Goal: Task Accomplishment & Management: Manage account settings

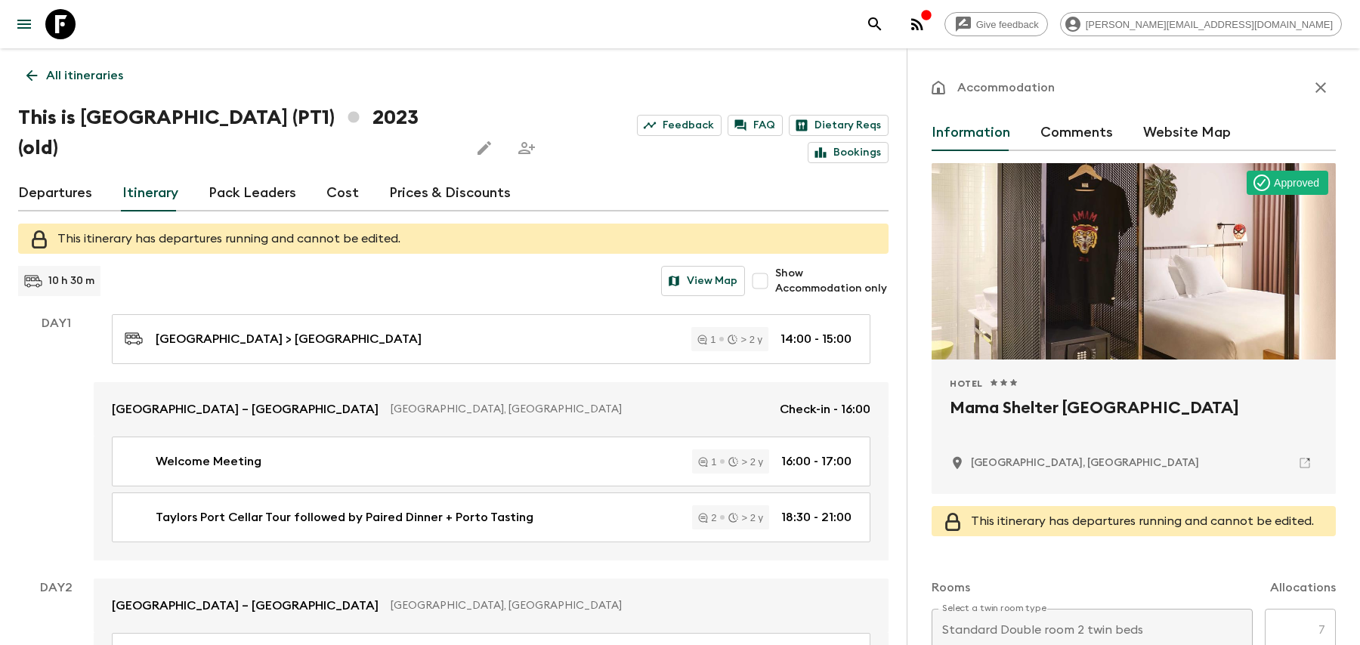
click at [884, 29] on icon "search adventures" at bounding box center [875, 24] width 18 height 18
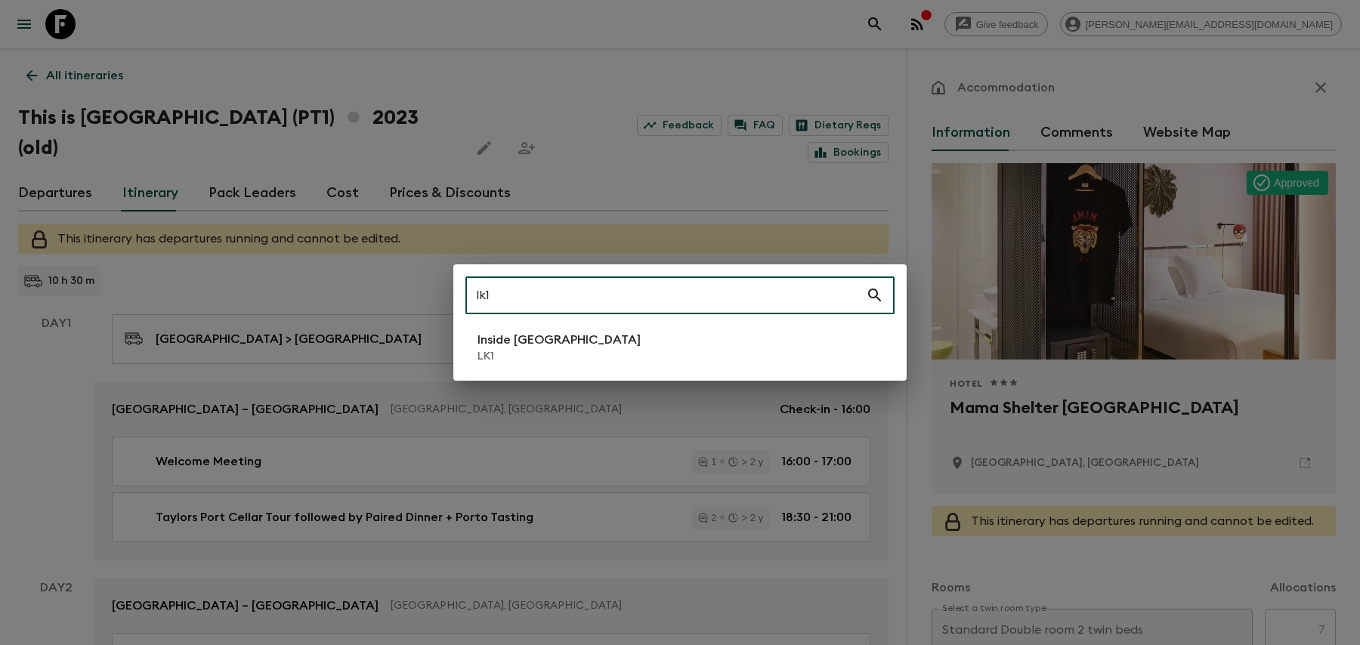
type input "lk1"
click at [784, 341] on li "Inside [GEOGRAPHIC_DATA] LK1" at bounding box center [679, 347] width 429 height 42
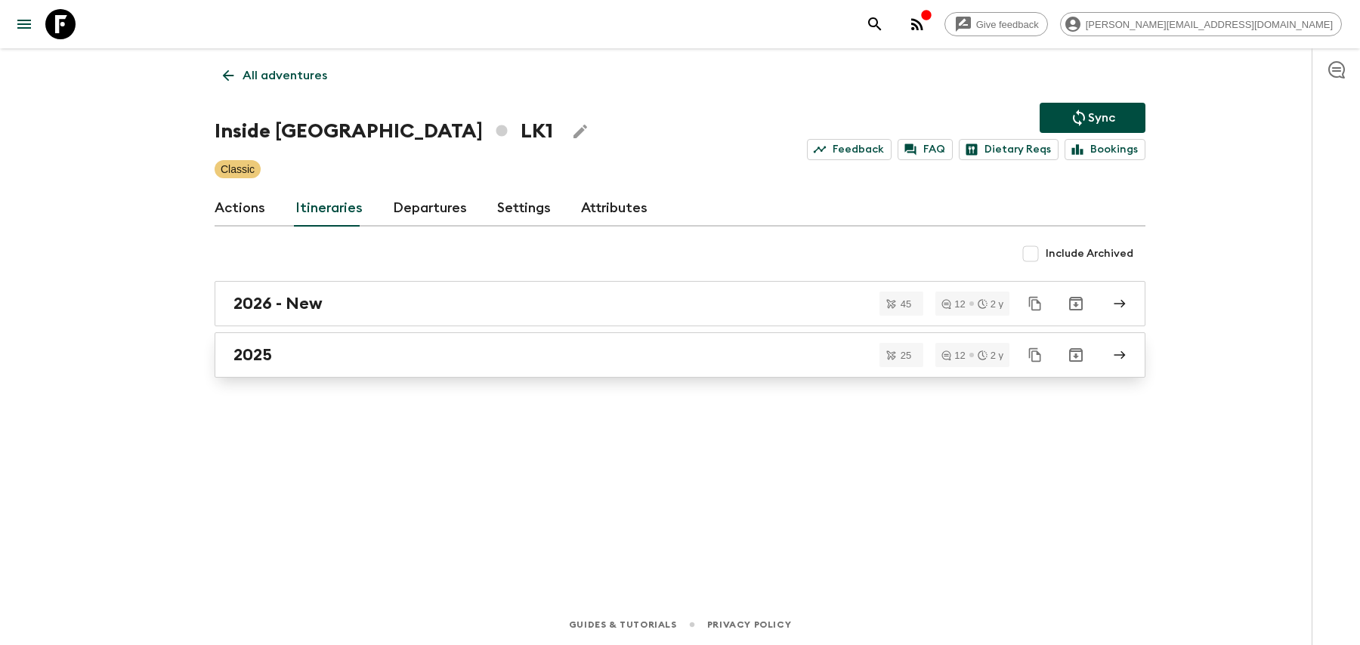
click at [462, 366] on link "2025" at bounding box center [680, 354] width 931 height 45
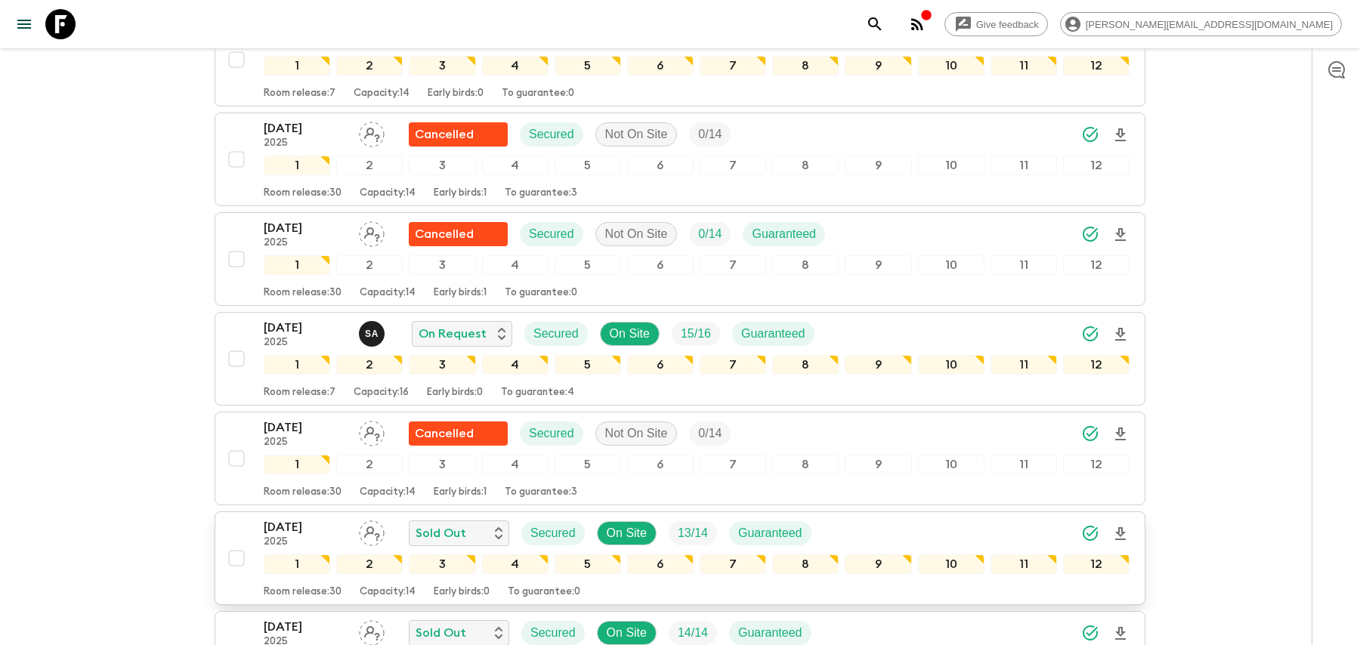
scroll to position [644, 0]
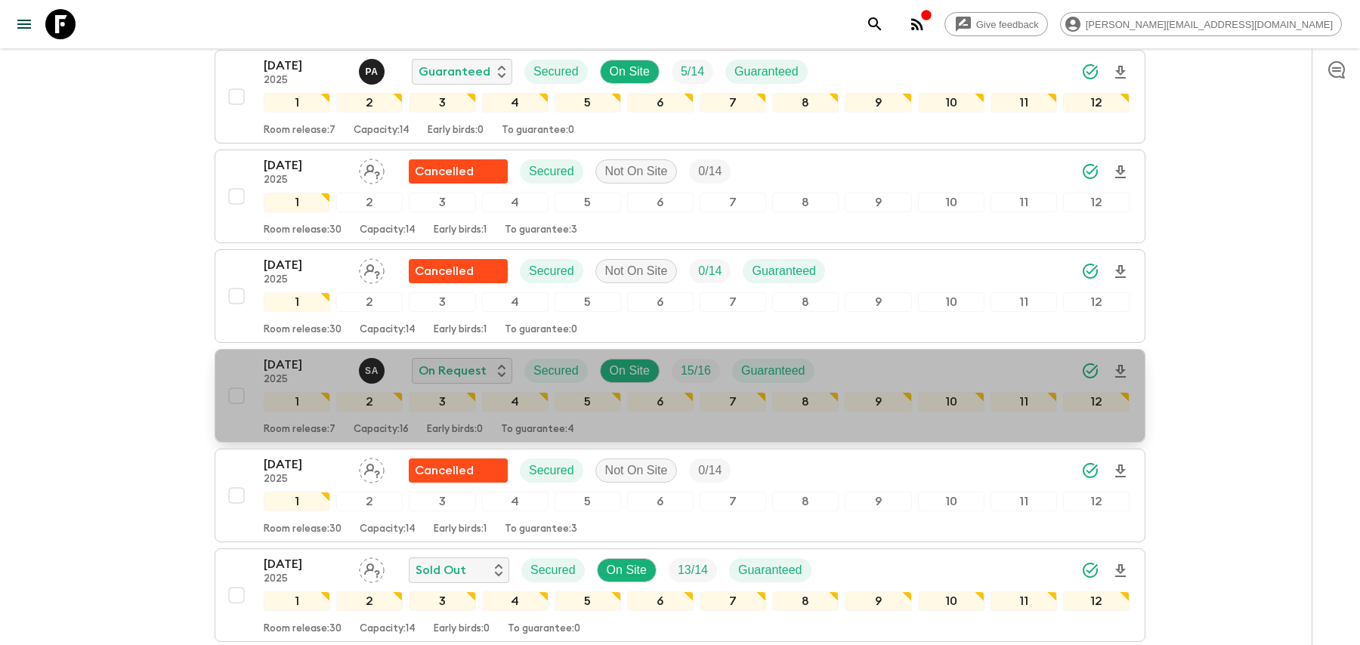
click at [865, 356] on div "[DATE] 2025 S A On Request Secured On Site 15 / 16 Guaranteed" at bounding box center [697, 371] width 866 height 30
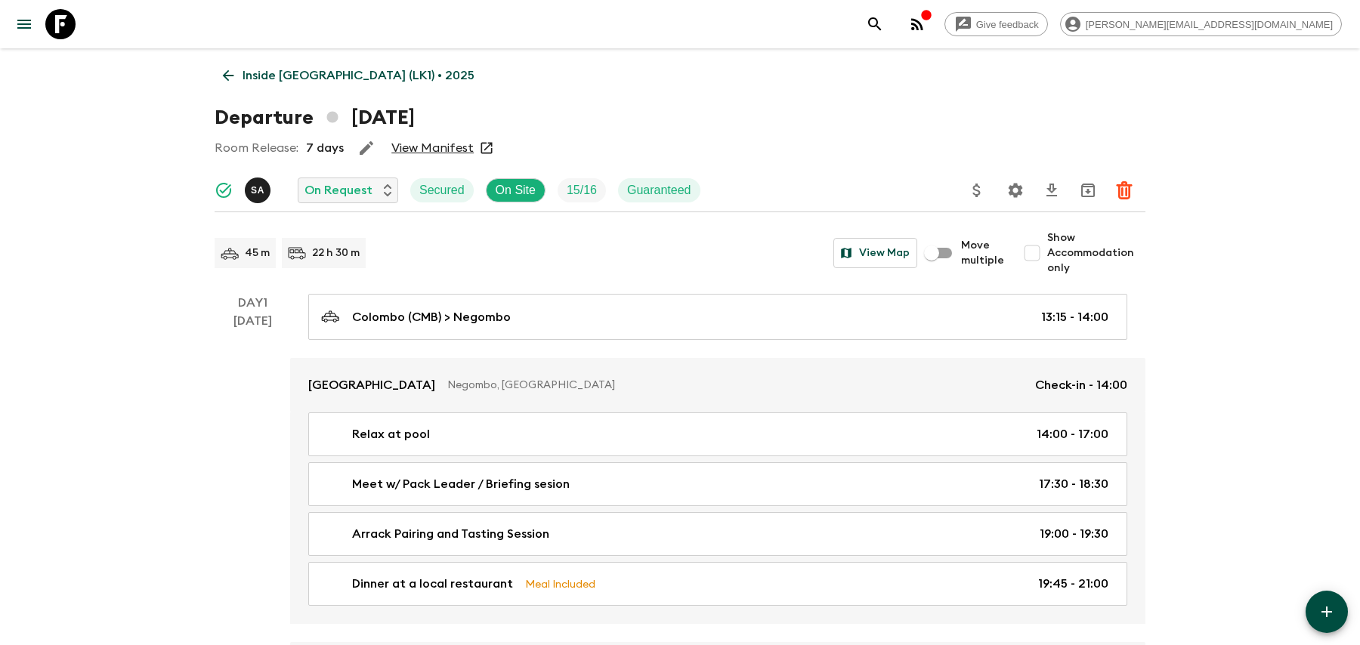
click at [1021, 186] on icon "Settings" at bounding box center [1015, 190] width 18 height 18
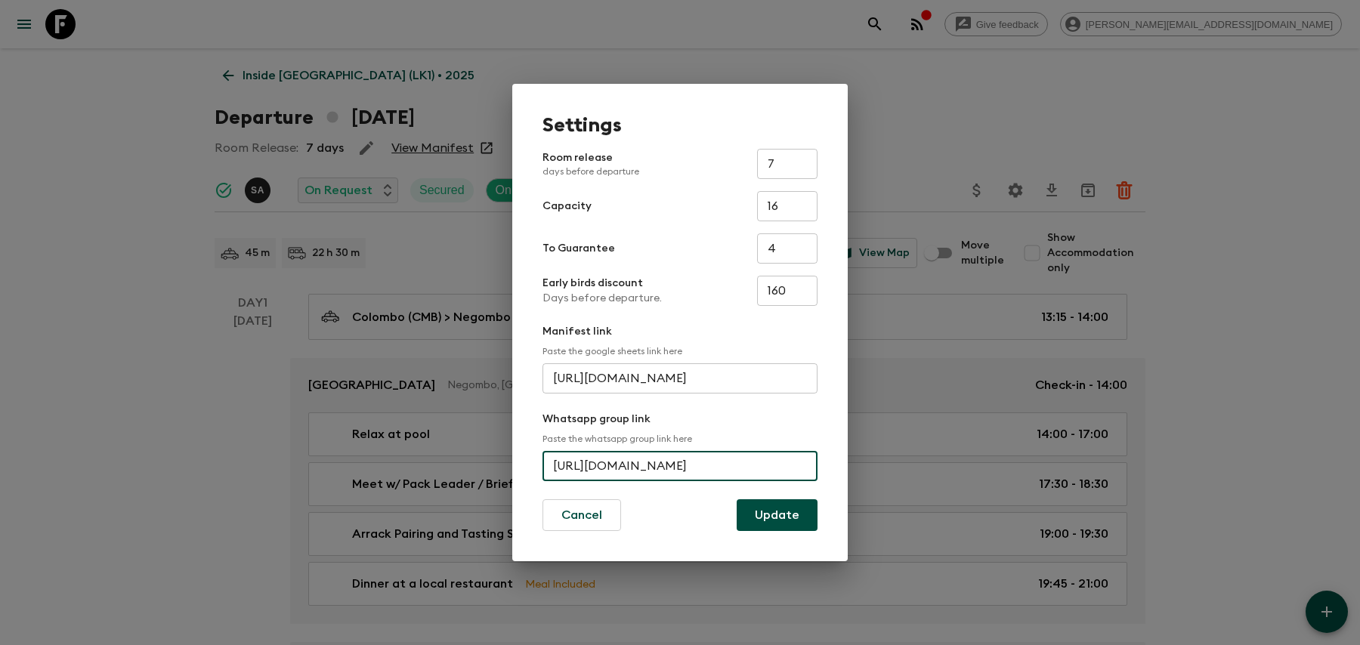
click at [636, 464] on input "[URL][DOMAIN_NAME]" at bounding box center [679, 466] width 275 height 30
click at [783, 519] on button "Update" at bounding box center [776, 515] width 81 height 32
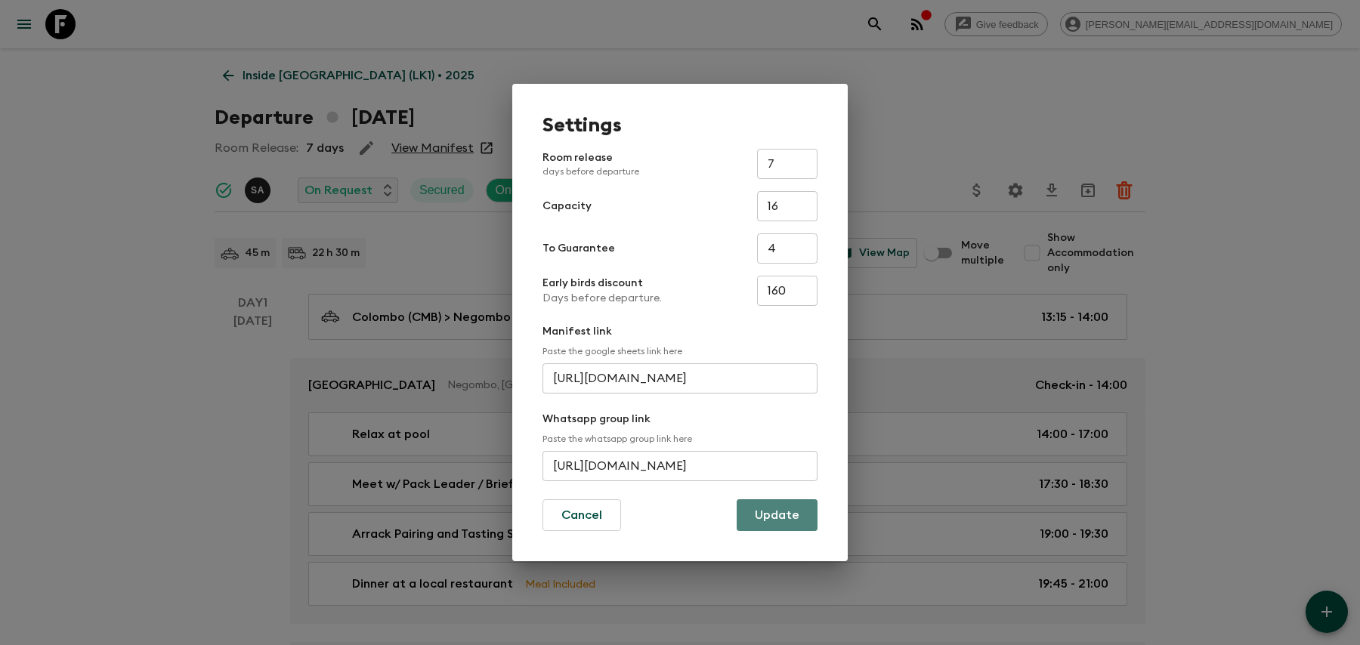
scroll to position [0, 0]
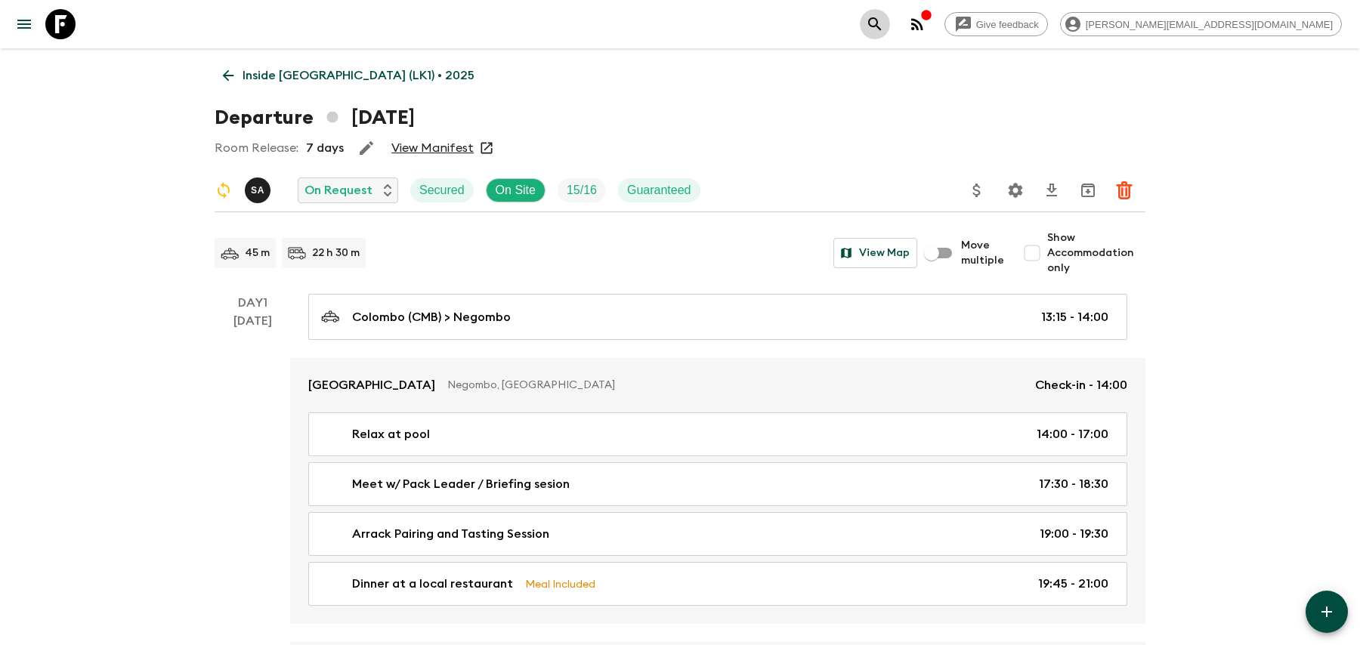
click at [890, 22] on button "search adventures" at bounding box center [875, 24] width 30 height 30
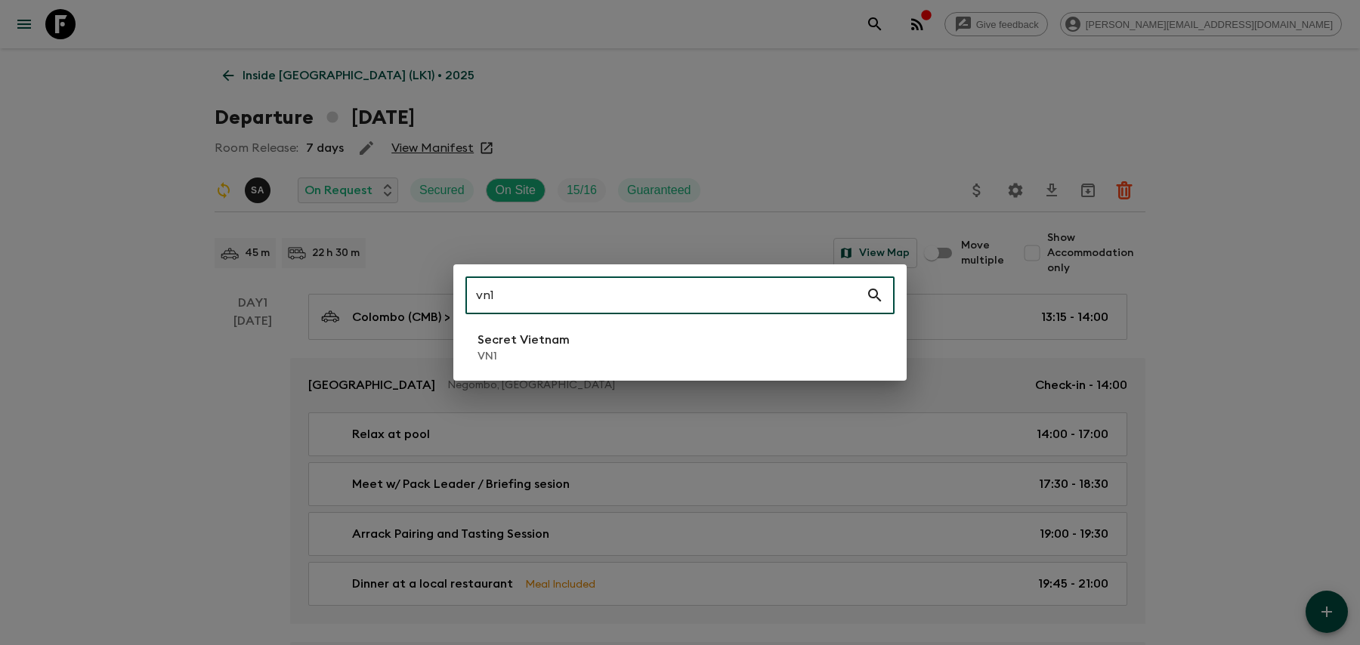
type input "vn1"
click at [659, 344] on li "Secret Vietnam VN1" at bounding box center [679, 347] width 429 height 42
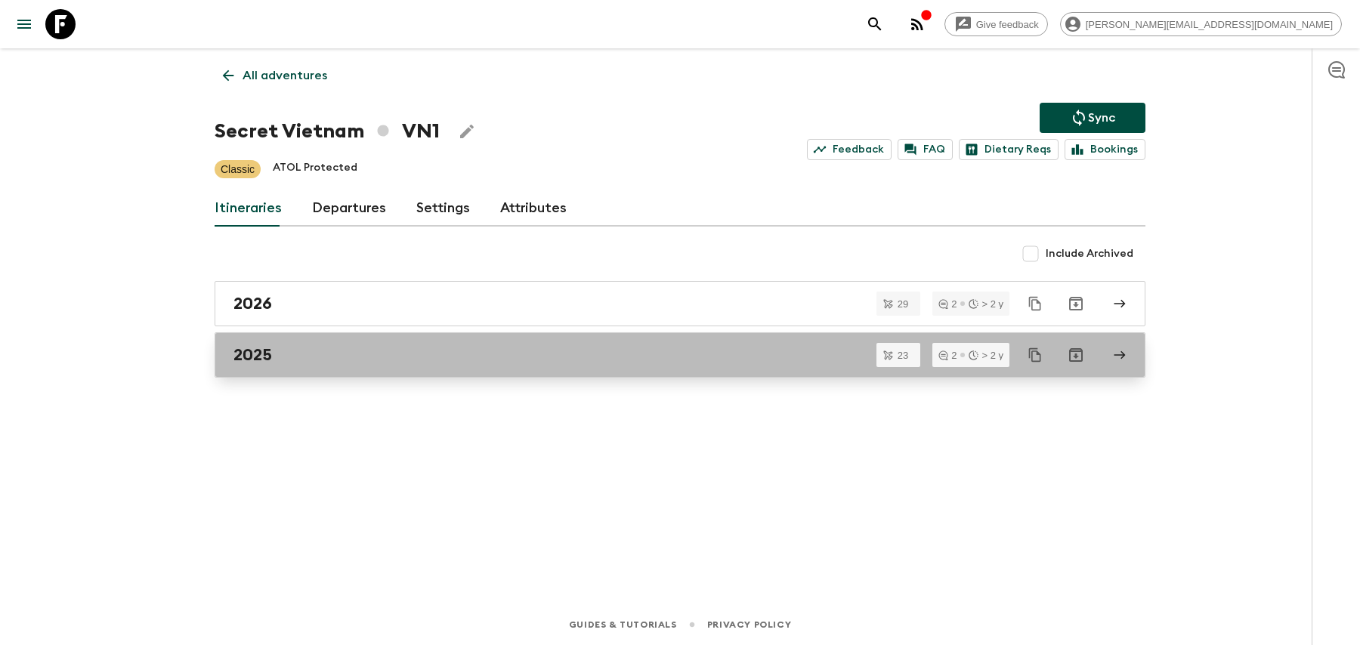
click at [657, 362] on div "2025" at bounding box center [665, 355] width 864 height 20
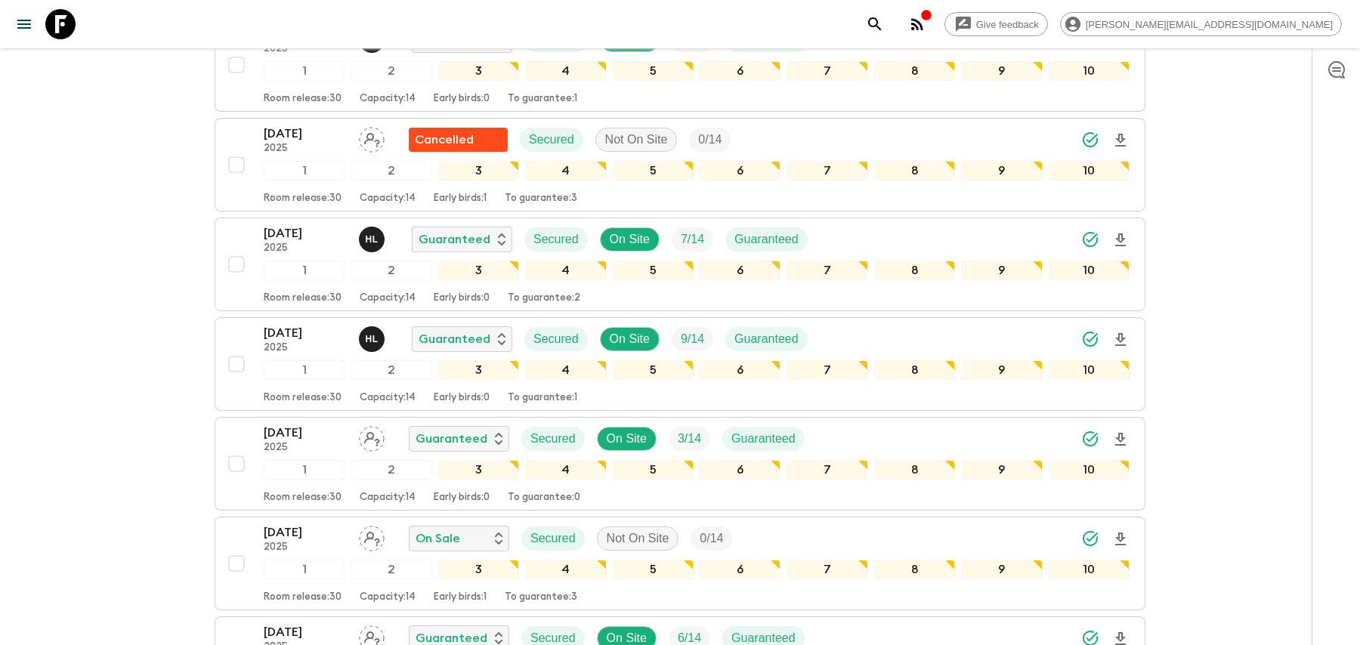
scroll to position [1326, 0]
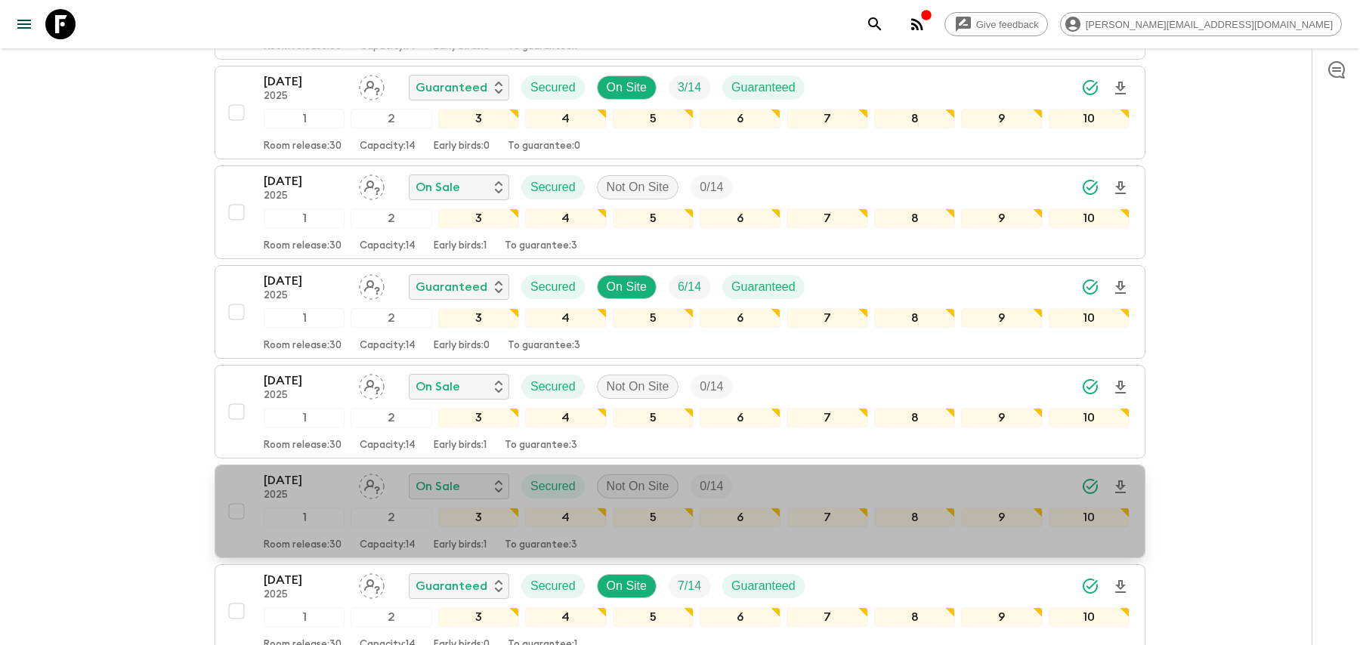
click at [902, 471] on div "[DATE] 2025 On Sale Secured Not On Site 0 / 14" at bounding box center [697, 486] width 866 height 30
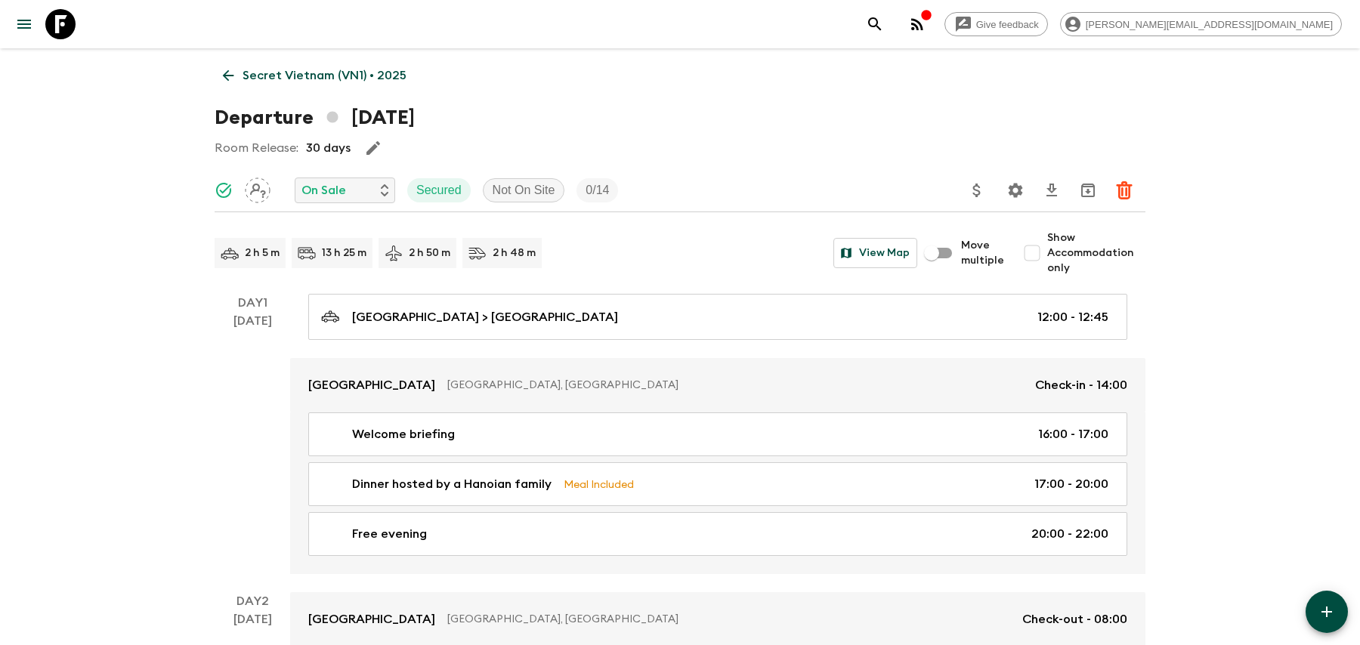
click at [1020, 202] on button "Settings" at bounding box center [1015, 190] width 30 height 30
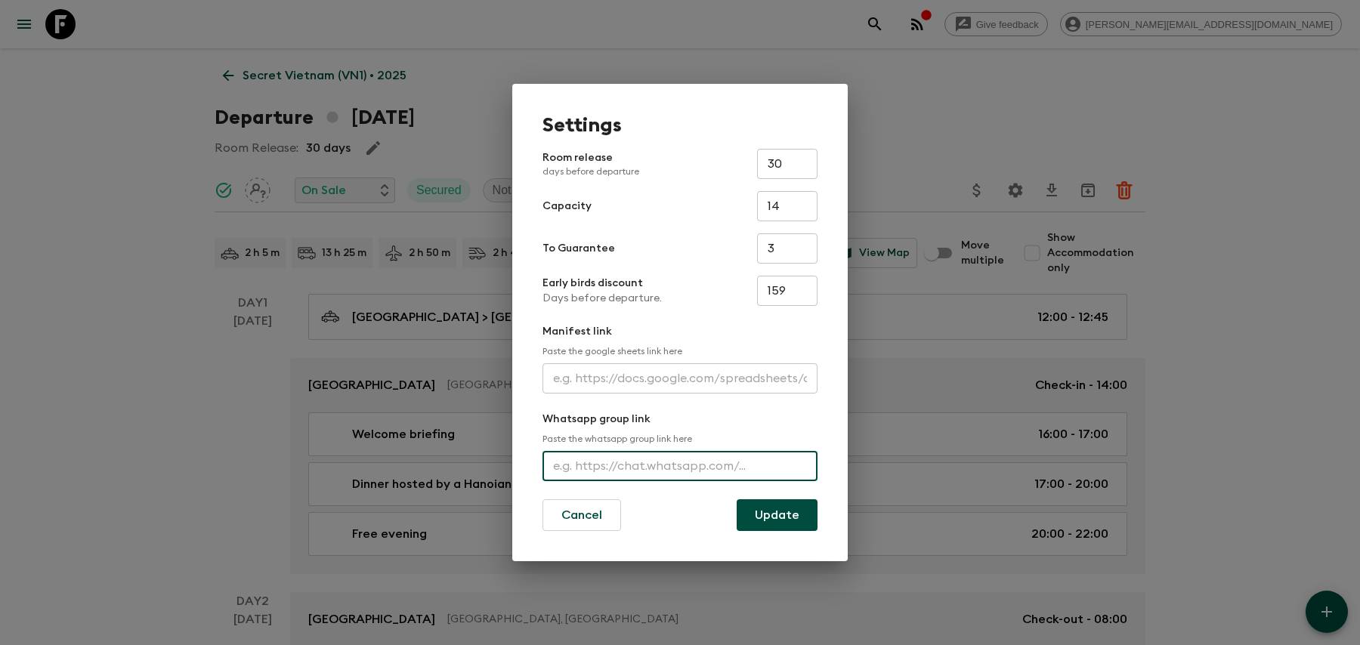
click at [636, 474] on input "text" at bounding box center [679, 466] width 275 height 30
paste input "[URL][DOMAIN_NAME]"
type input "[URL][DOMAIN_NAME]"
click at [580, 513] on button "Cancel" at bounding box center [581, 515] width 79 height 32
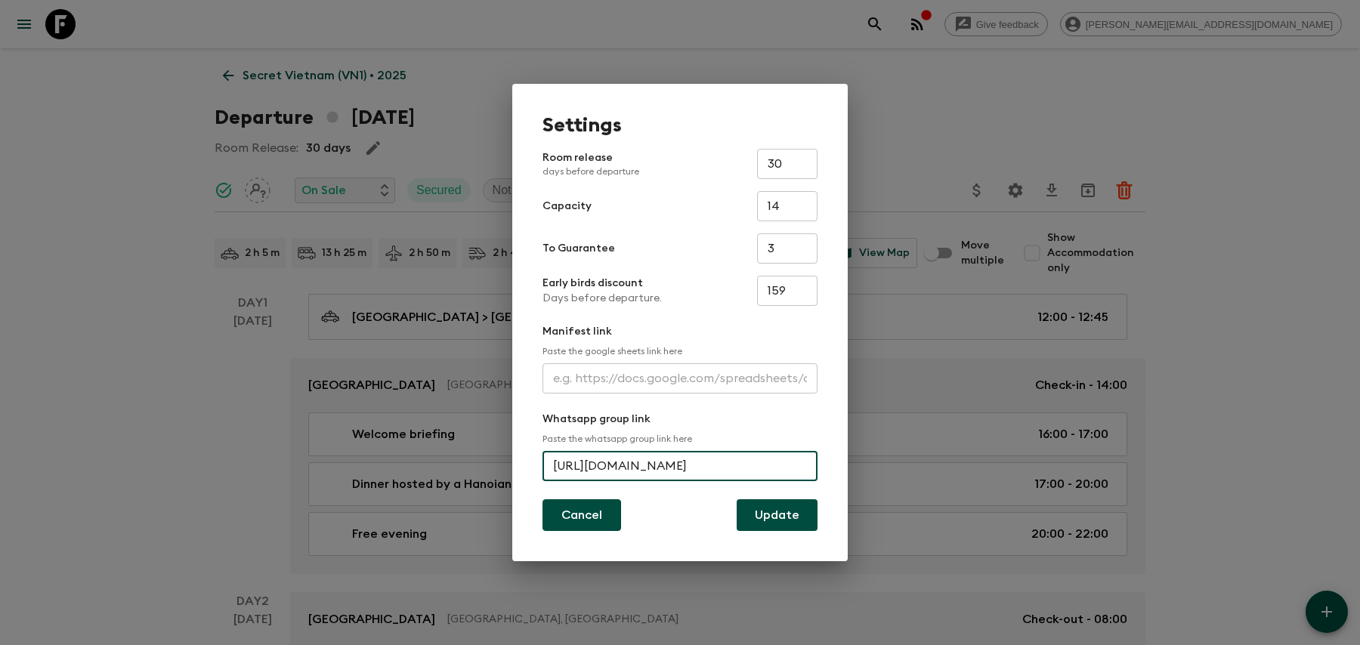
scroll to position [0, 0]
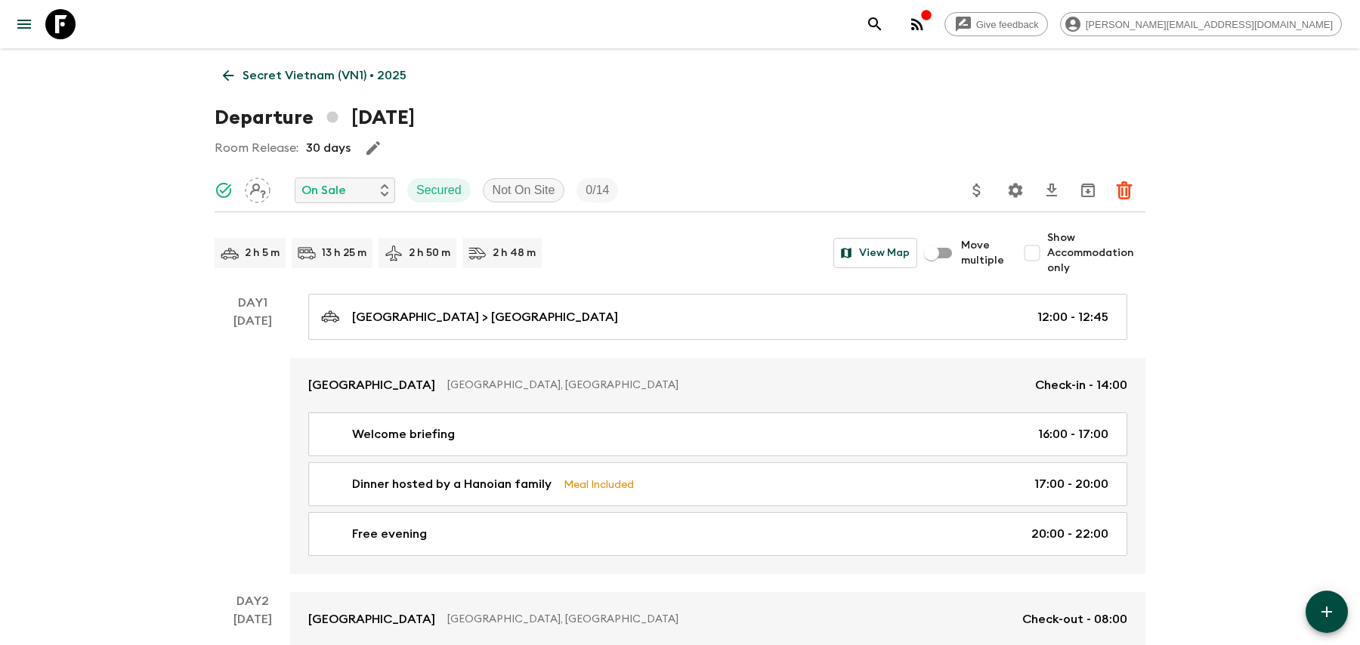
click at [312, 79] on p "Secret Vietnam (VN1) • 2025" at bounding box center [324, 75] width 164 height 18
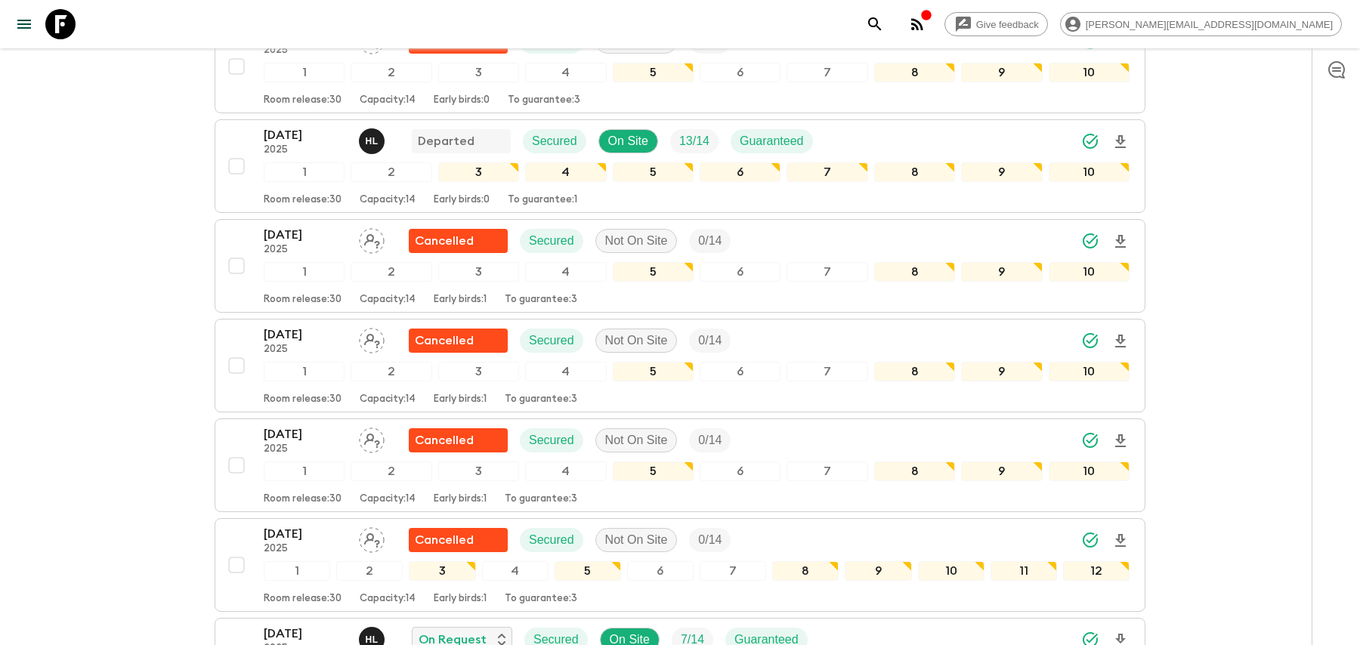
scroll to position [705, 0]
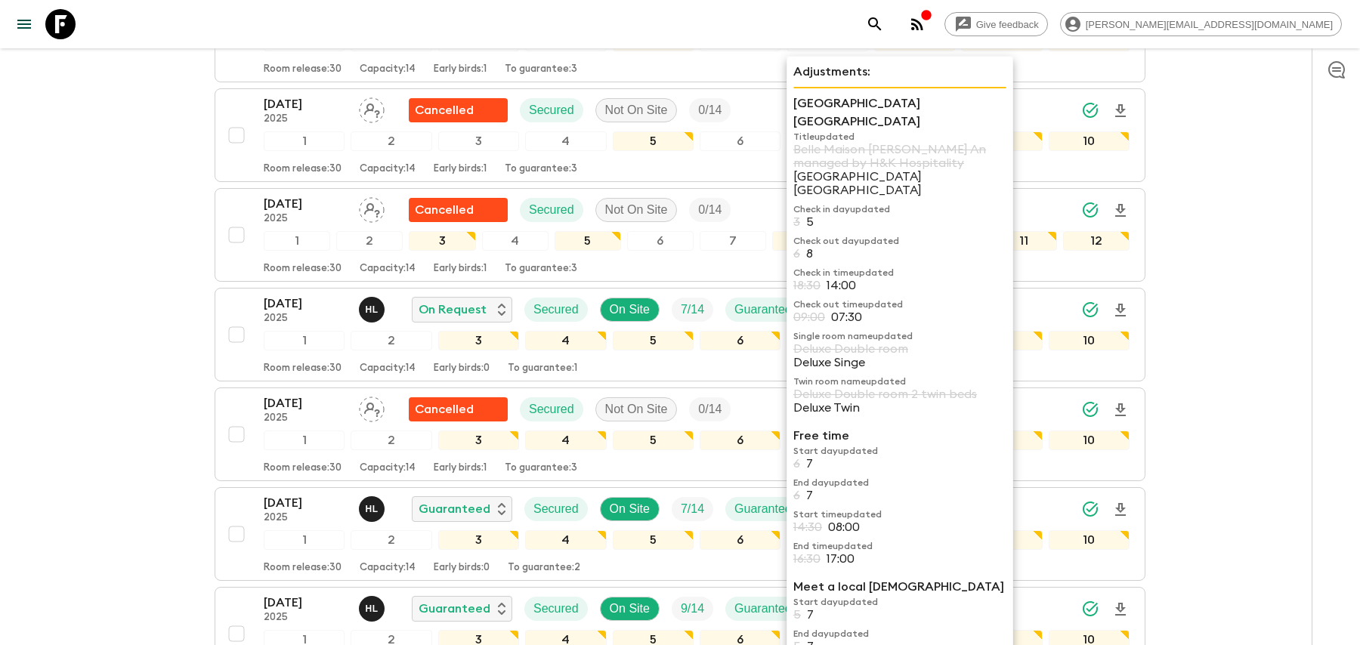
click at [840, 330] on p "Single room name updated" at bounding box center [899, 336] width 213 height 12
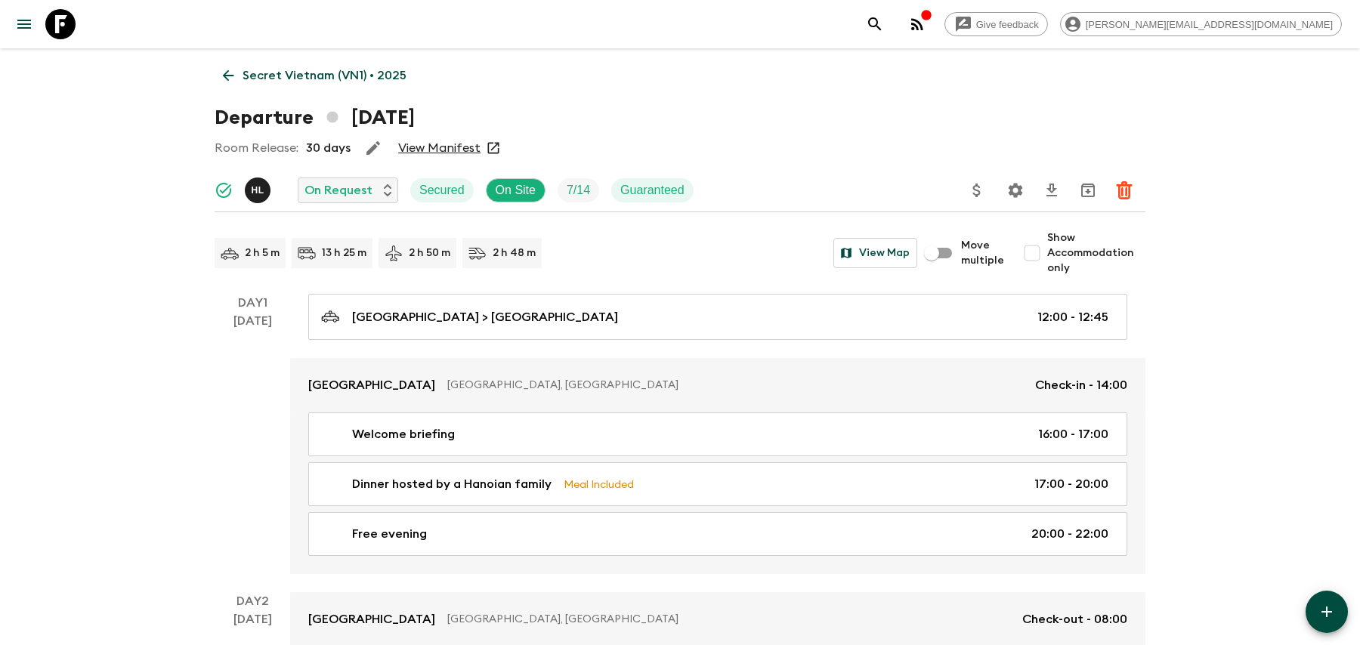
click at [1027, 204] on div at bounding box center [1072, 190] width 145 height 30
click at [1005, 191] on button "Settings" at bounding box center [1015, 190] width 30 height 30
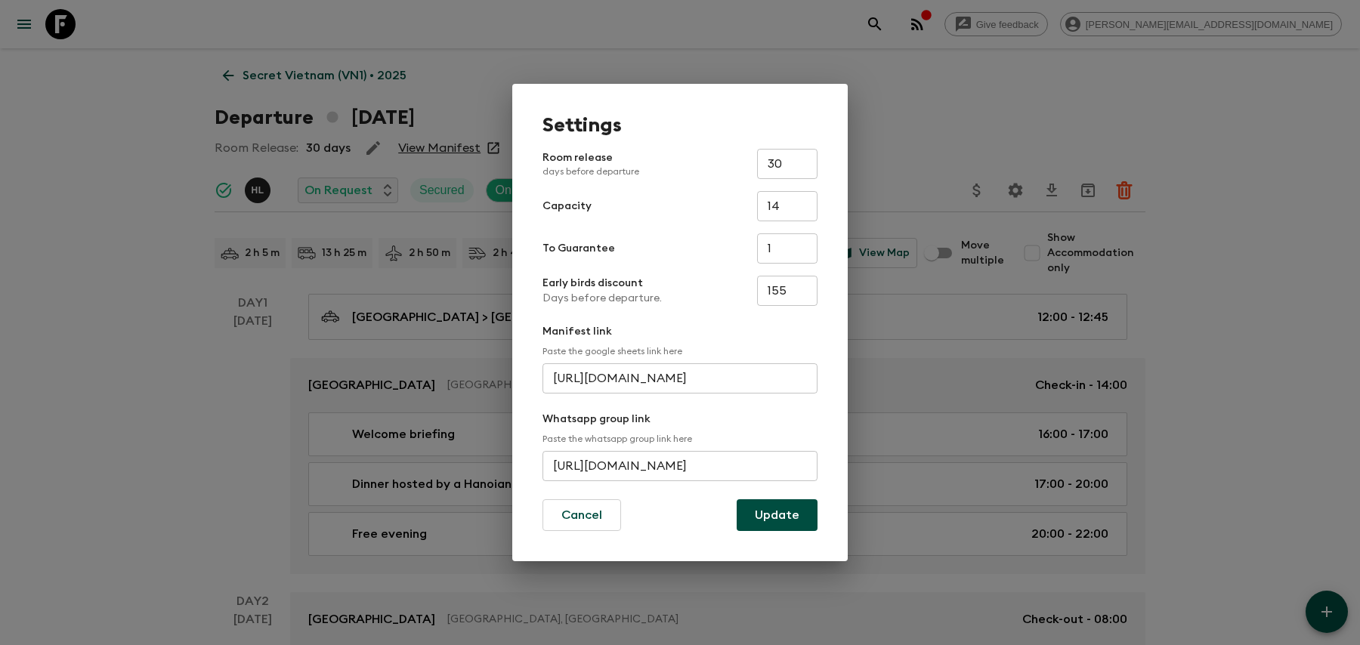
click at [646, 466] on input "[URL][DOMAIN_NAME]" at bounding box center [679, 466] width 275 height 30
paste input "iOPW9aix"
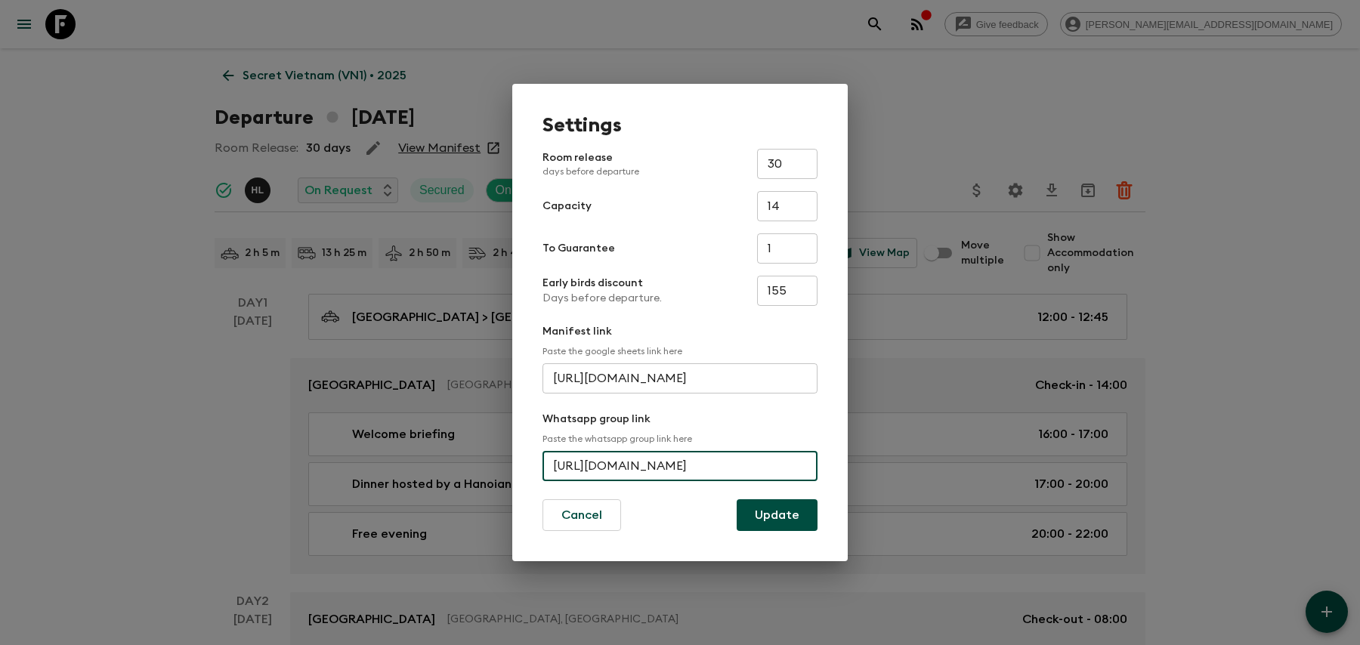
type input "[URL][DOMAIN_NAME]"
click at [789, 509] on button "Update" at bounding box center [776, 515] width 81 height 32
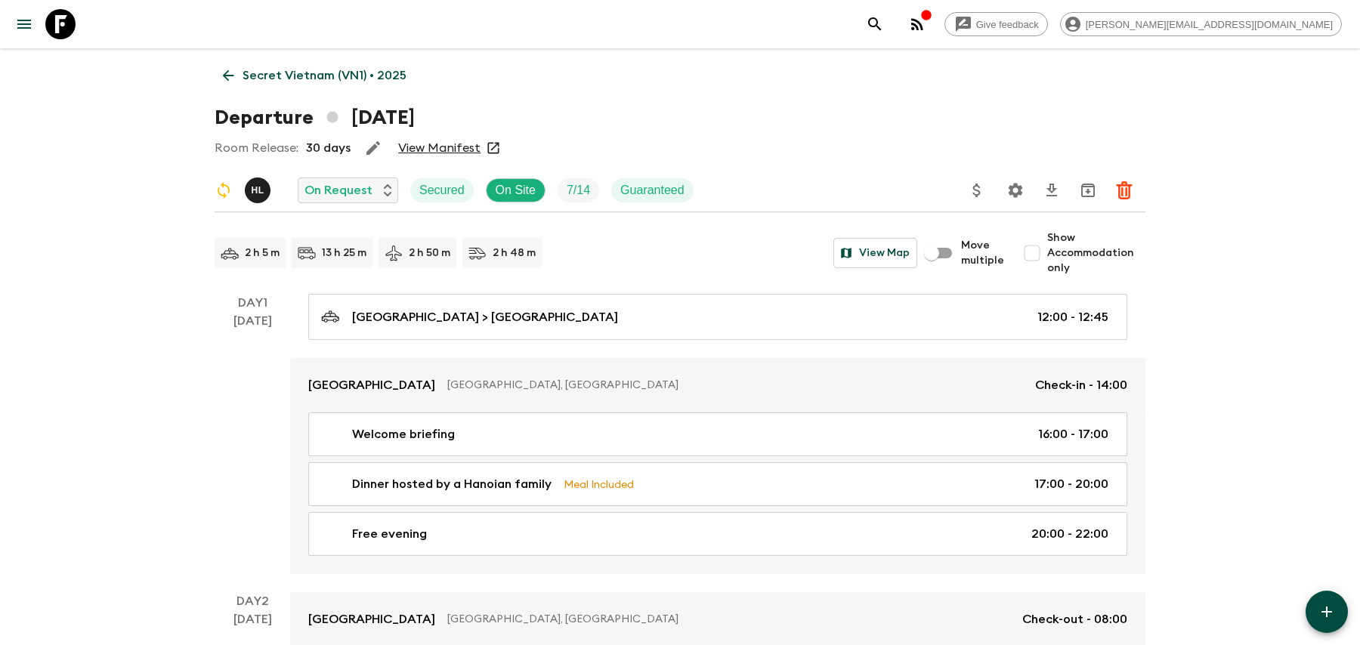
click at [884, 22] on icon "search adventures" at bounding box center [875, 24] width 18 height 18
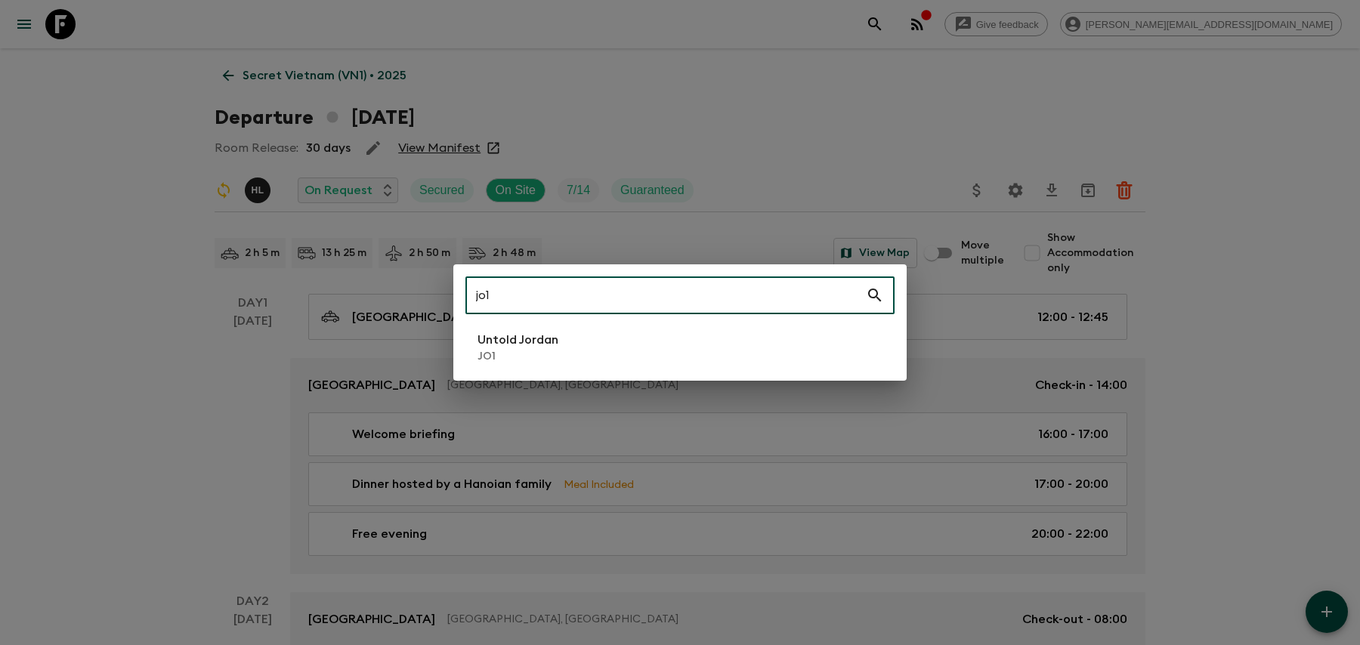
type input "jo1"
click at [616, 361] on li "Untold Jordan JO1" at bounding box center [679, 347] width 429 height 42
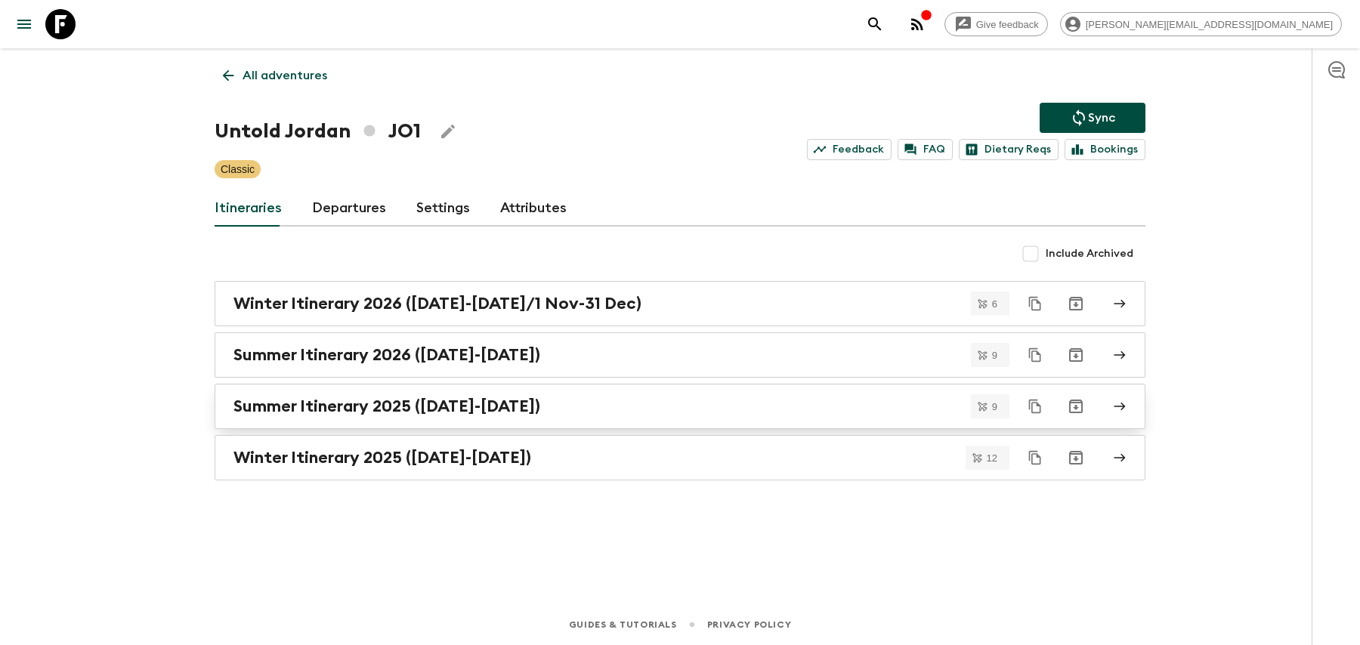
click at [601, 403] on div "Summer Itinerary 2025 ([DATE]-[DATE])" at bounding box center [665, 407] width 864 height 20
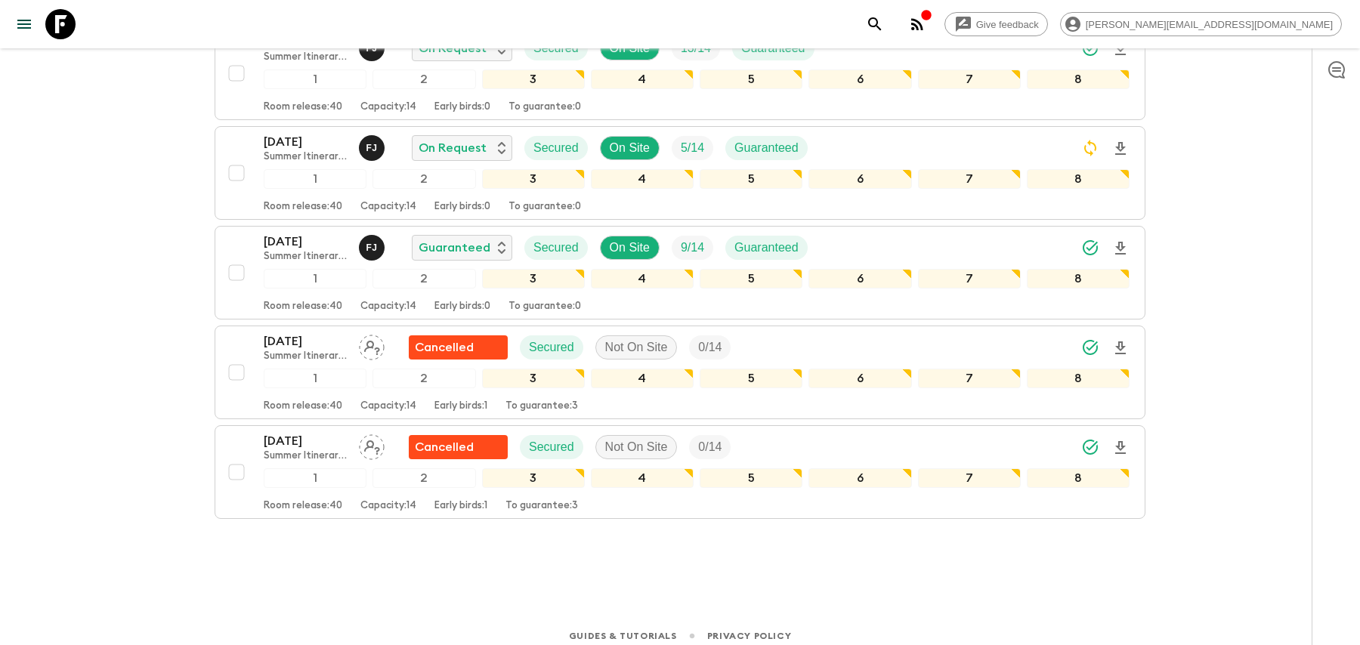
scroll to position [671, 0]
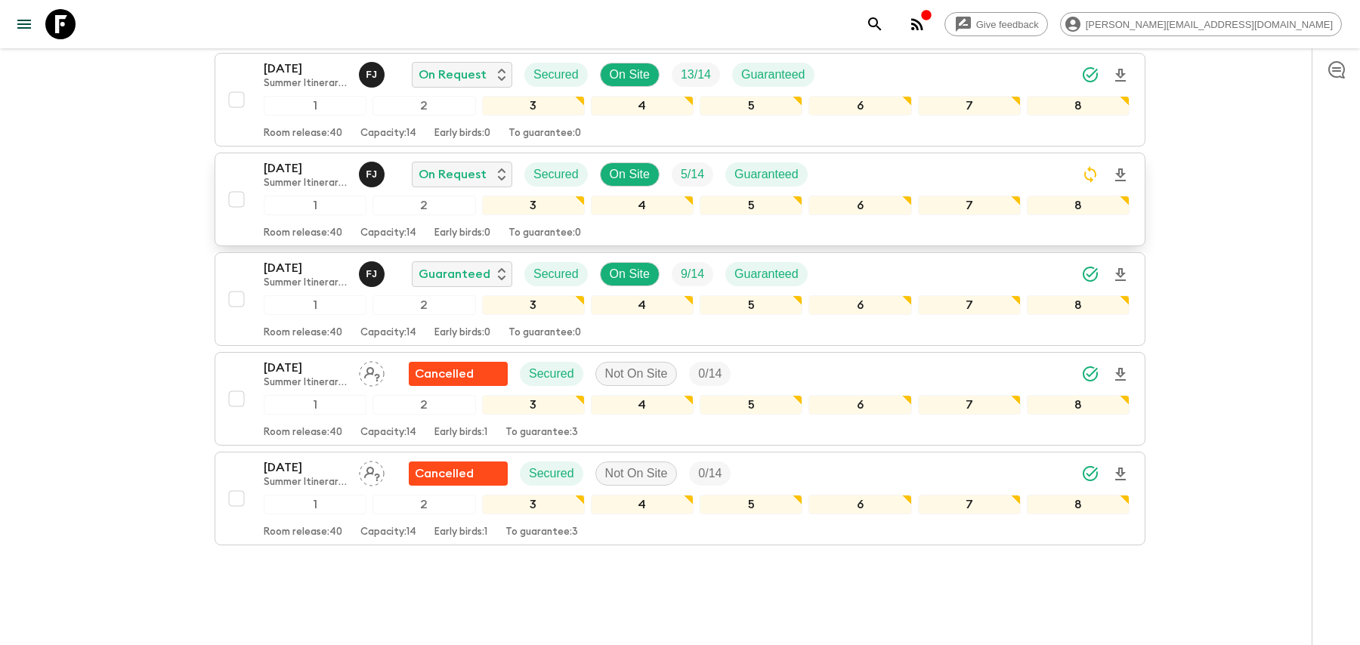
click at [951, 160] on div "[DATE] Summer Itinerary 2025 ([DATE]-[DATE]) F J On Request Secured On Site 5 /…" at bounding box center [697, 174] width 866 height 30
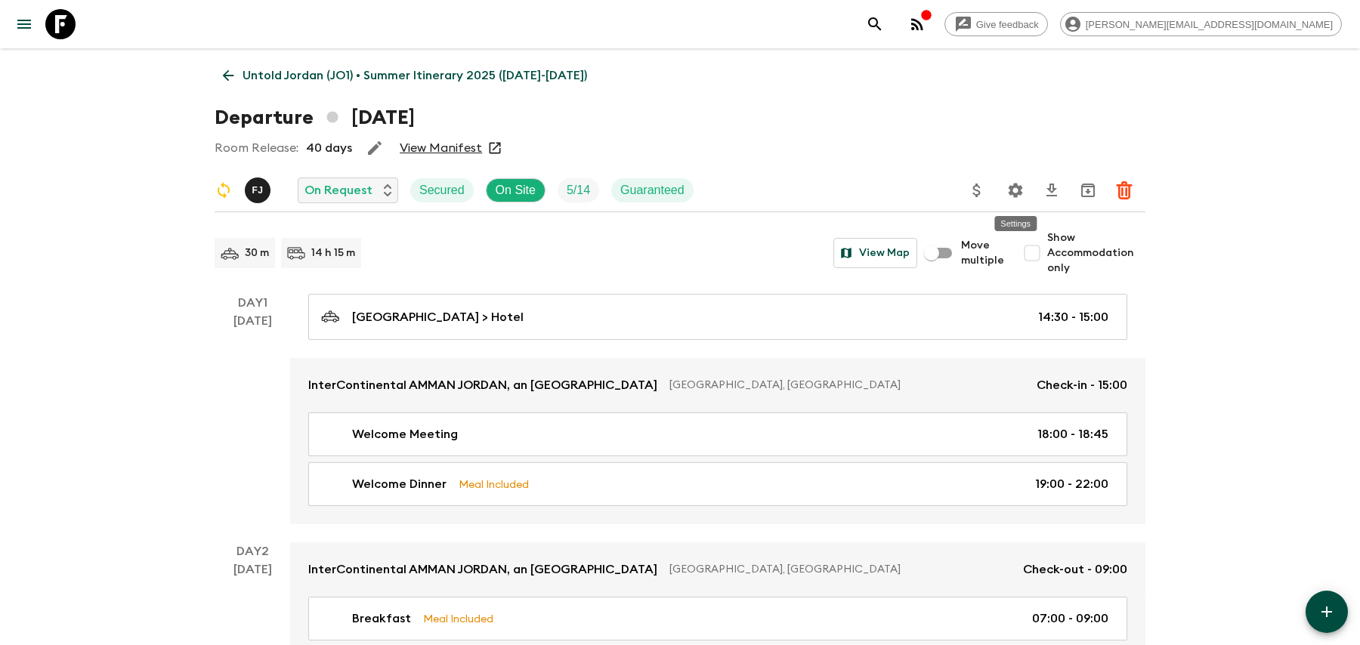
click at [1020, 185] on icon "Settings" at bounding box center [1015, 190] width 18 height 18
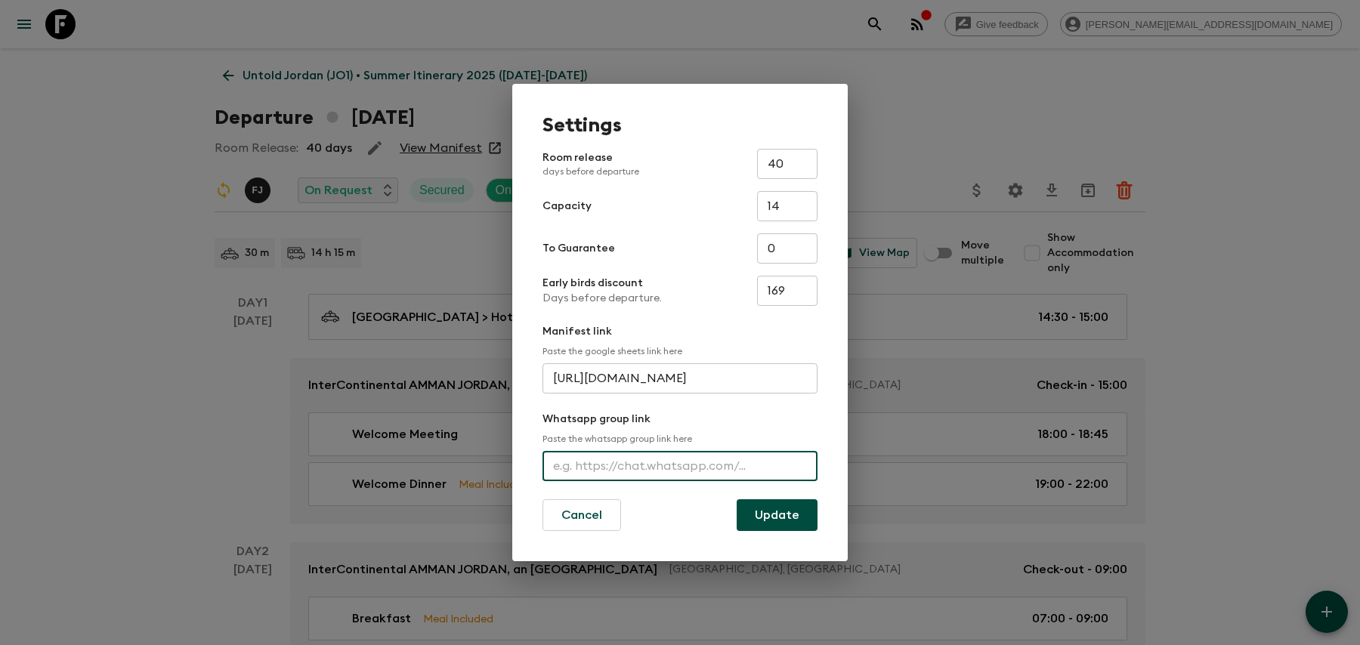
click at [602, 455] on input "text" at bounding box center [679, 466] width 275 height 30
paste input "[URL][DOMAIN_NAME]"
type input "[URL][DOMAIN_NAME]"
click at [785, 507] on button "Update" at bounding box center [776, 515] width 81 height 32
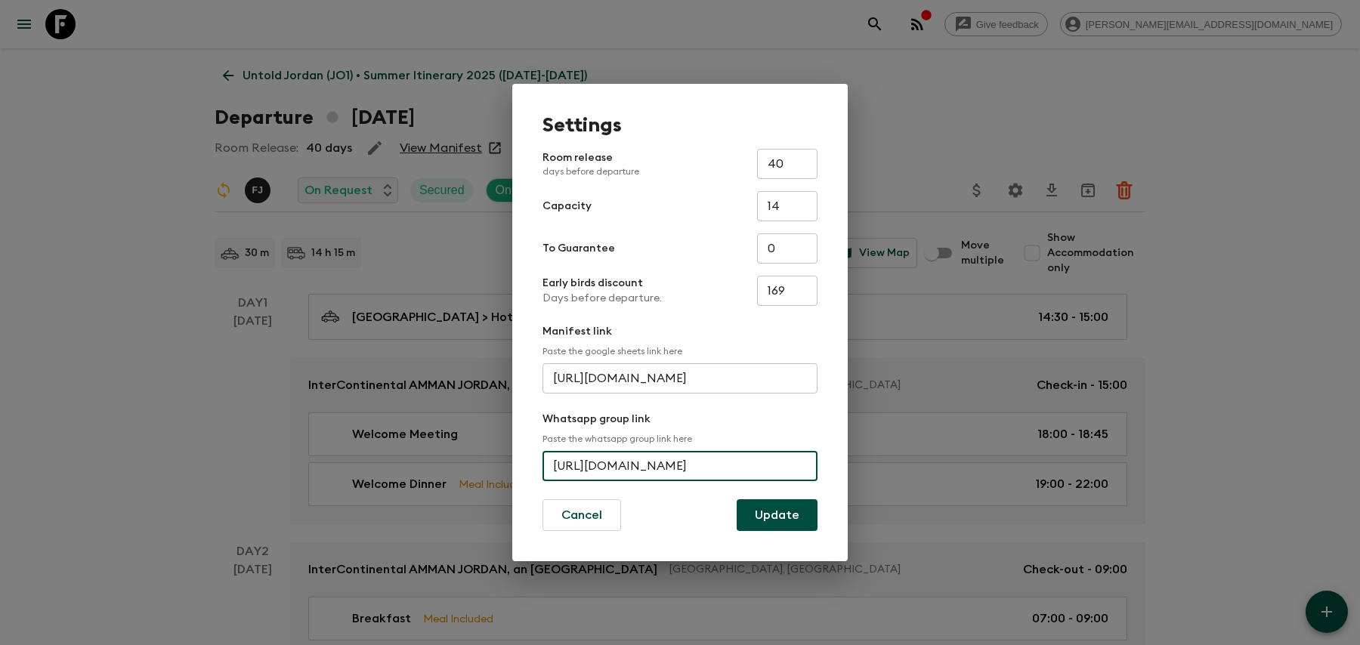
scroll to position [0, 0]
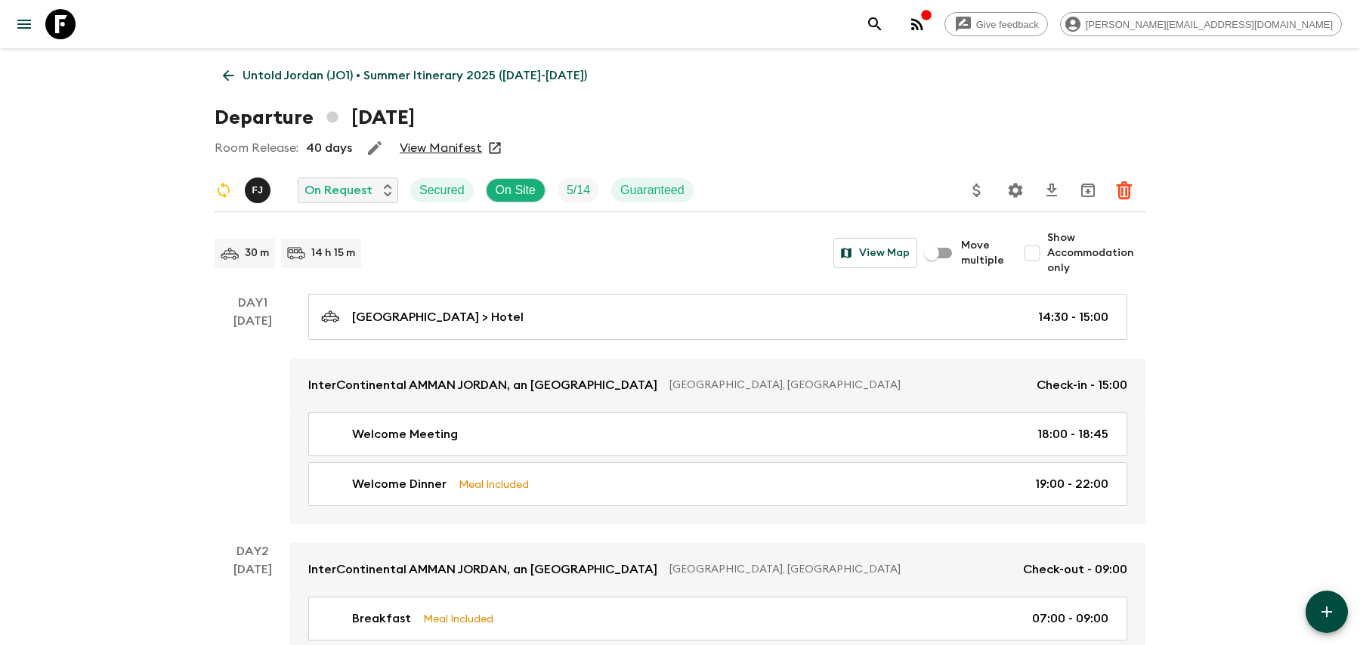
click at [884, 15] on icon "search adventures" at bounding box center [875, 24] width 18 height 18
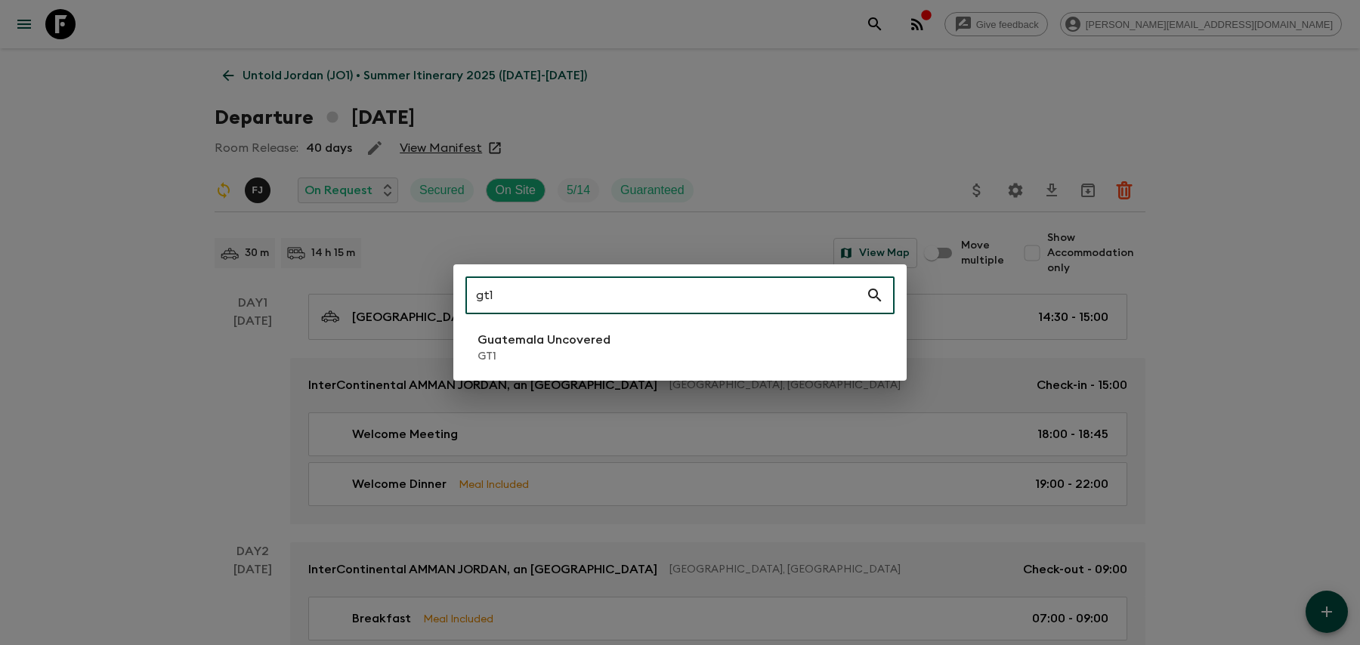
type input "gt1"
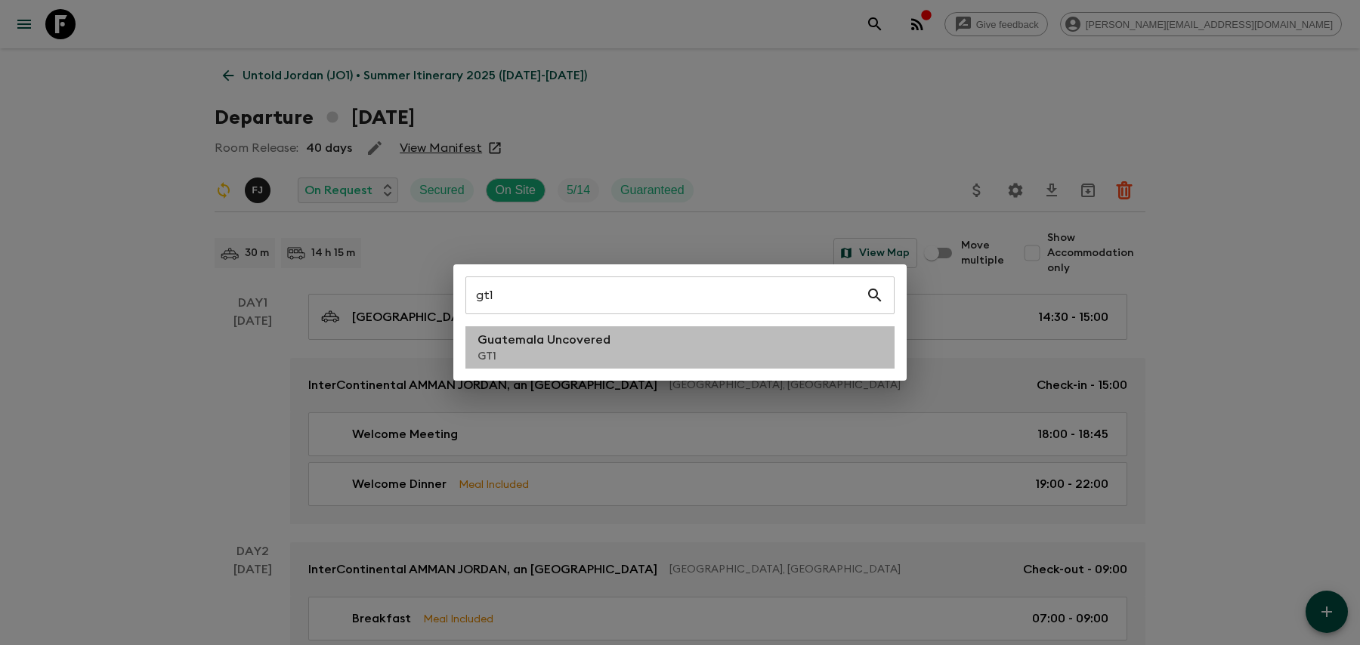
click at [794, 339] on li "Guatemala Uncovered GT1" at bounding box center [679, 347] width 429 height 42
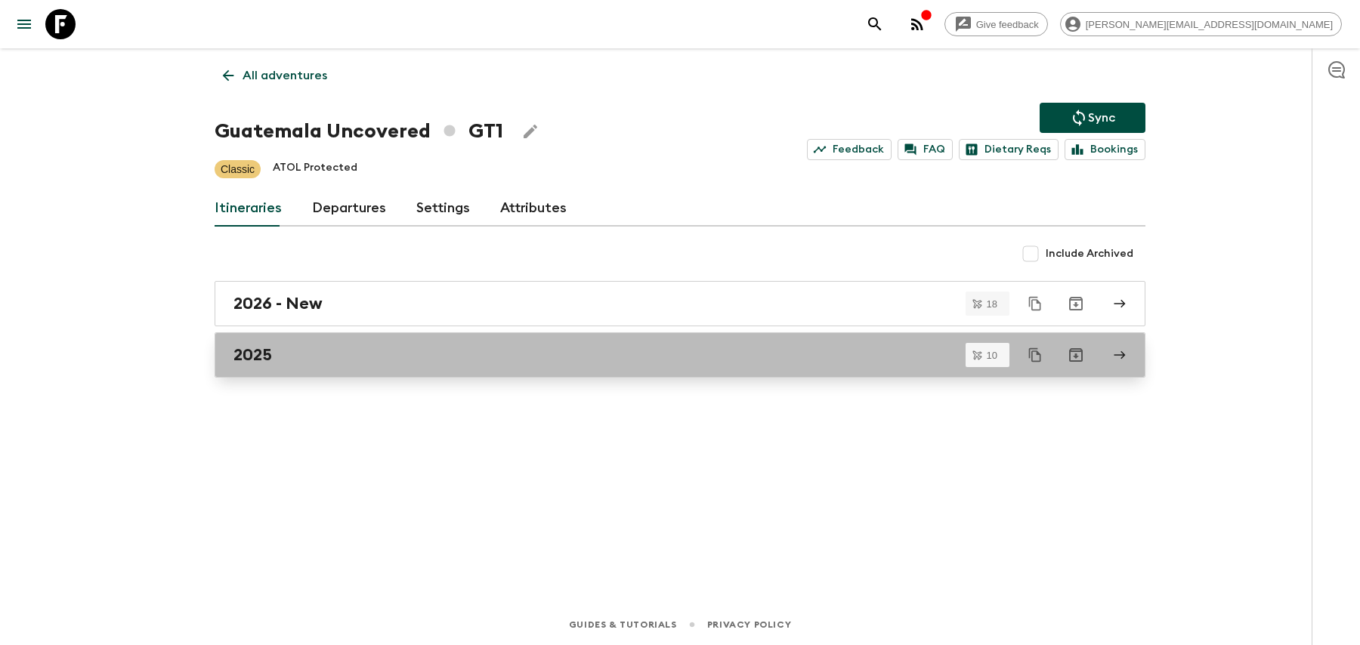
click at [602, 351] on div "2025" at bounding box center [665, 355] width 864 height 20
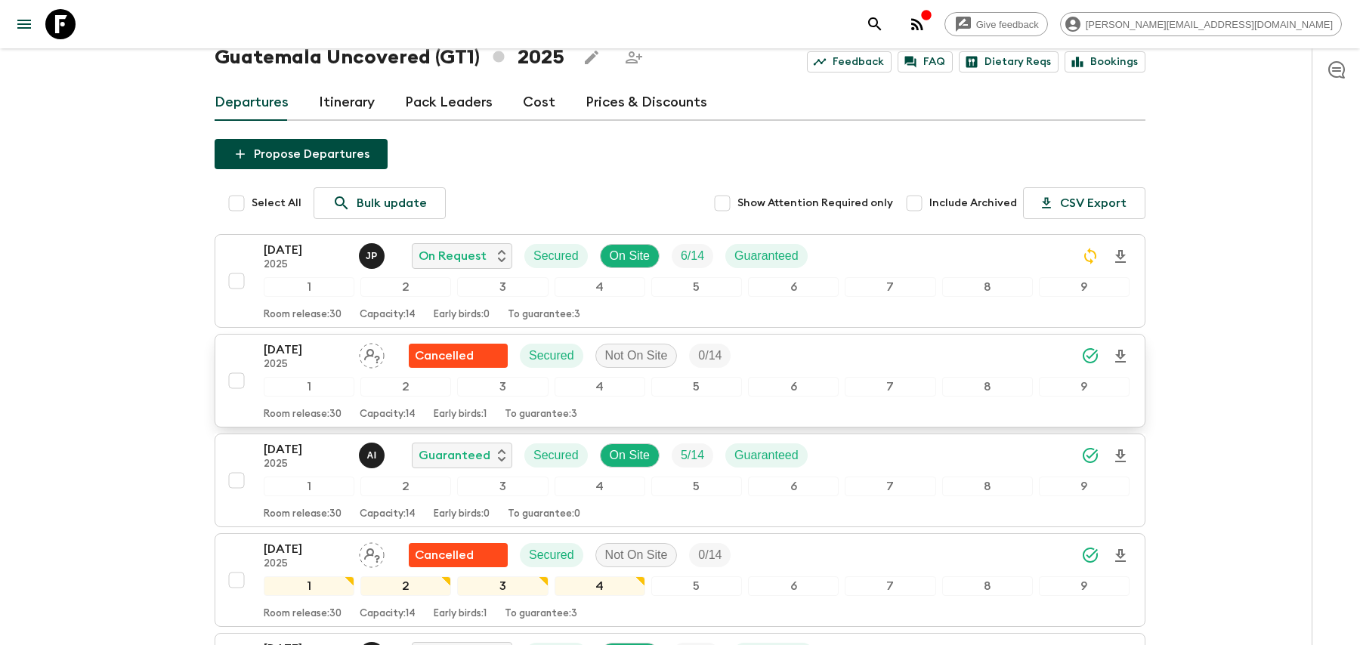
scroll to position [58, 0]
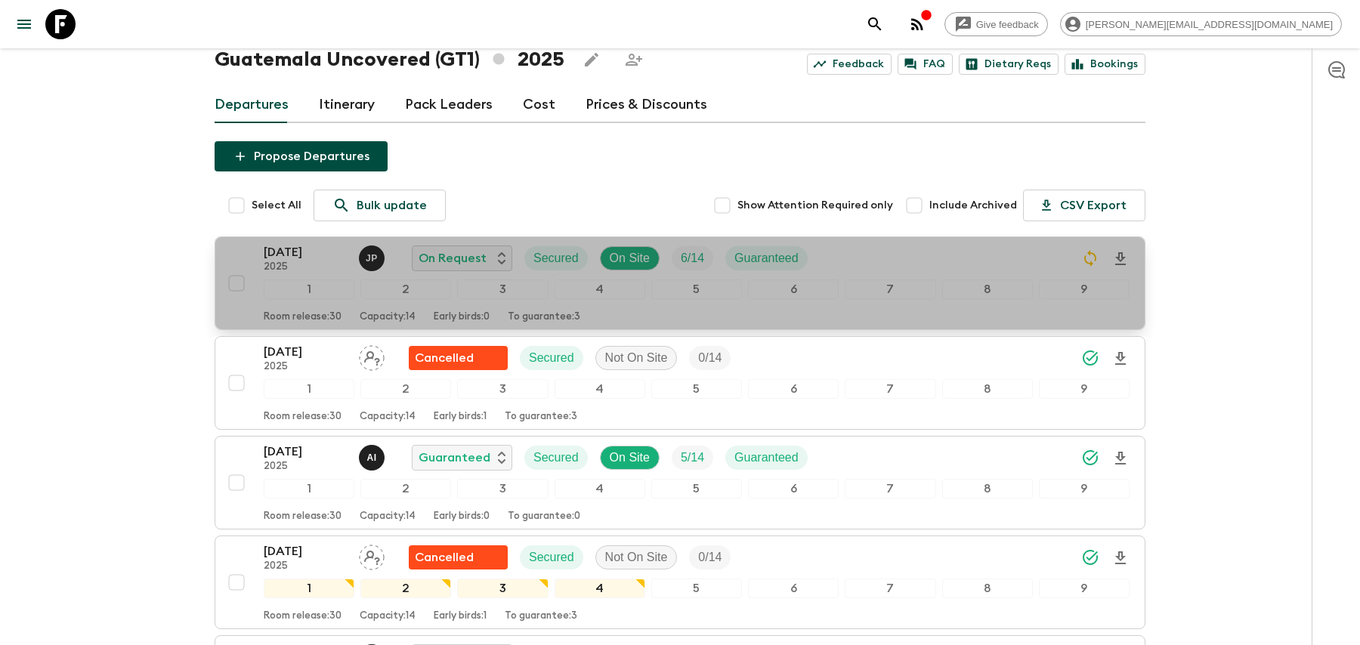
click at [851, 247] on div "[DATE] 2025 J P On Request Secured On Site 6 / 14 Guaranteed" at bounding box center [697, 258] width 866 height 30
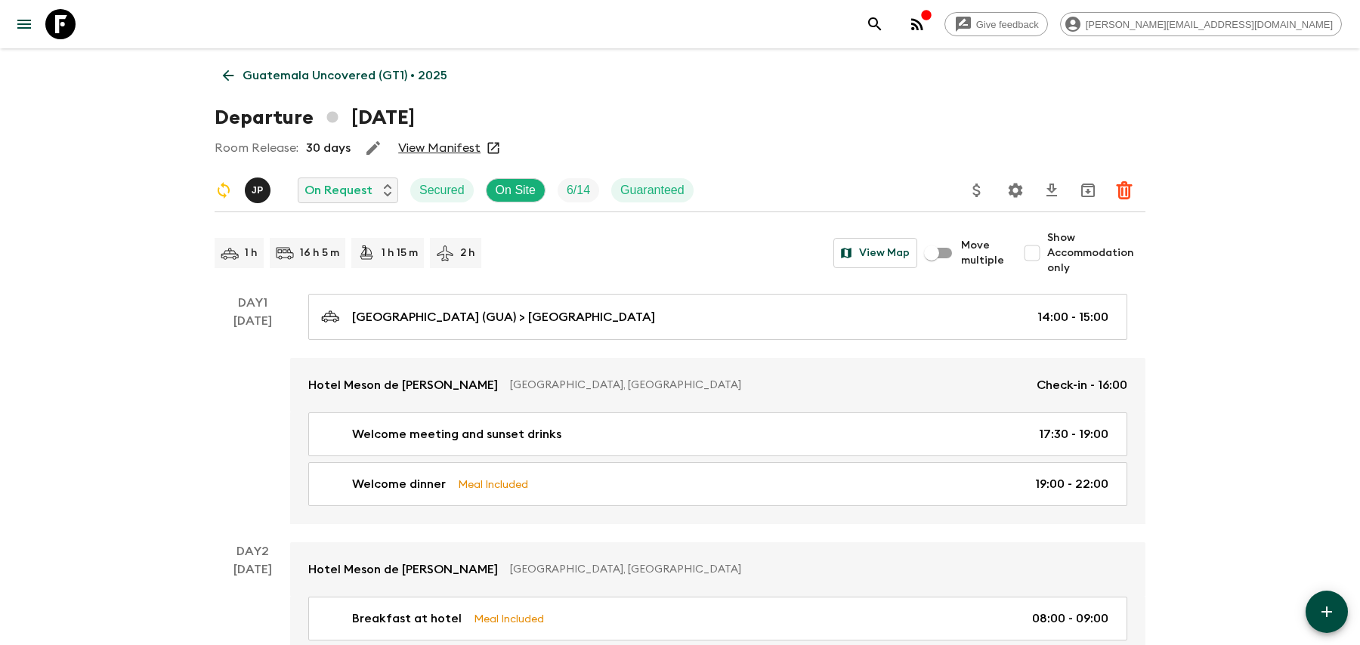
click at [1018, 192] on icon "Settings" at bounding box center [1015, 190] width 14 height 14
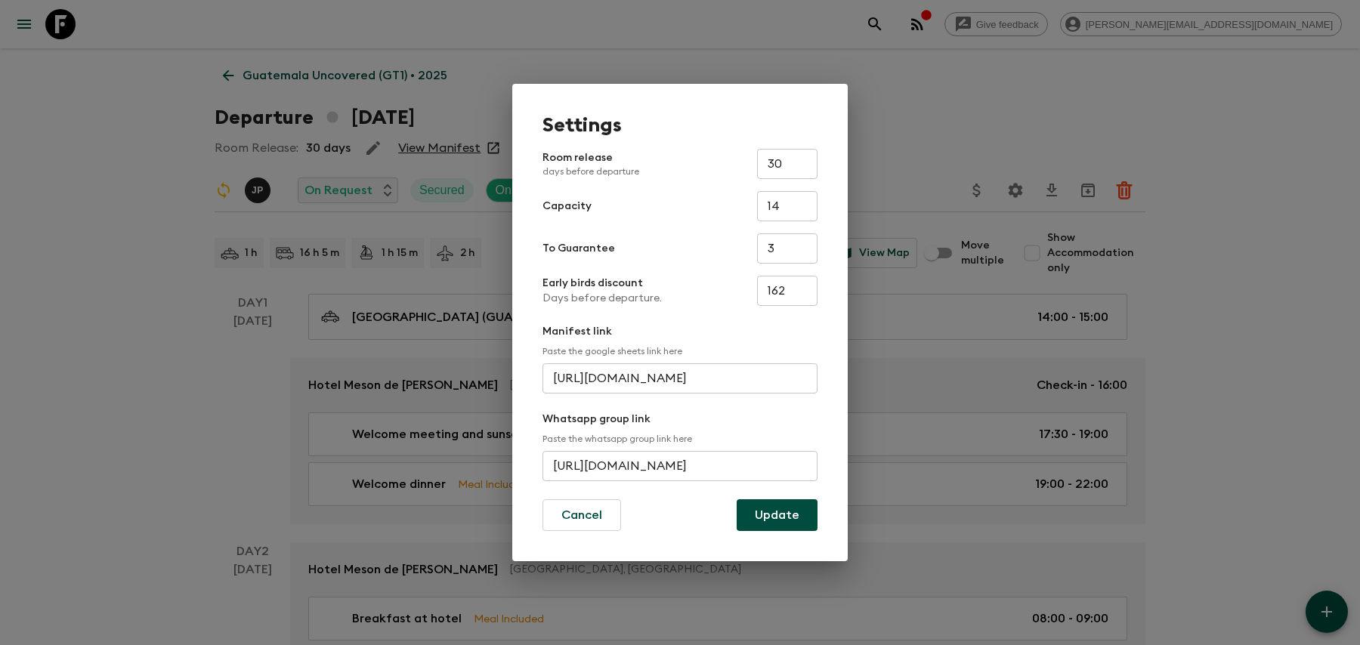
click at [641, 464] on input "[URL][DOMAIN_NAME]" at bounding box center [679, 466] width 275 height 30
paste input "bK2Xf4ag470Yux9oYLU"
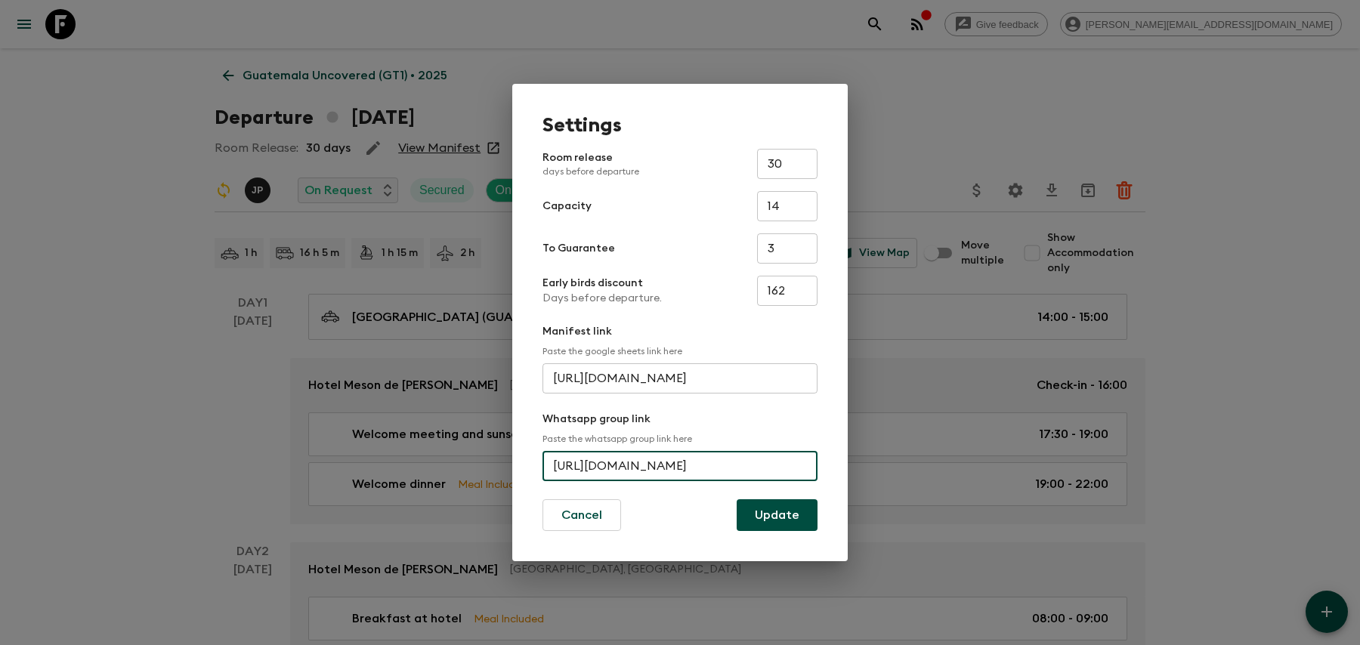
type input "[URL][DOMAIN_NAME]"
click at [788, 506] on button "Update" at bounding box center [776, 515] width 81 height 32
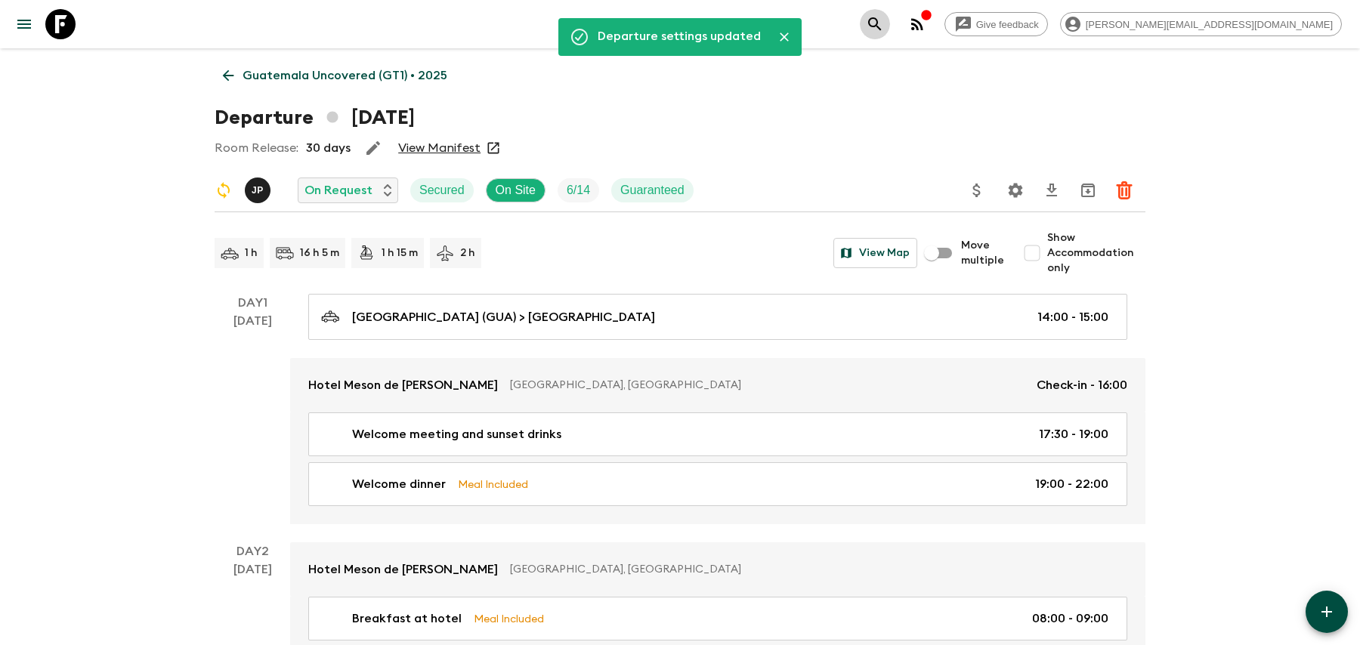
click at [884, 17] on icon "search adventures" at bounding box center [875, 24] width 18 height 18
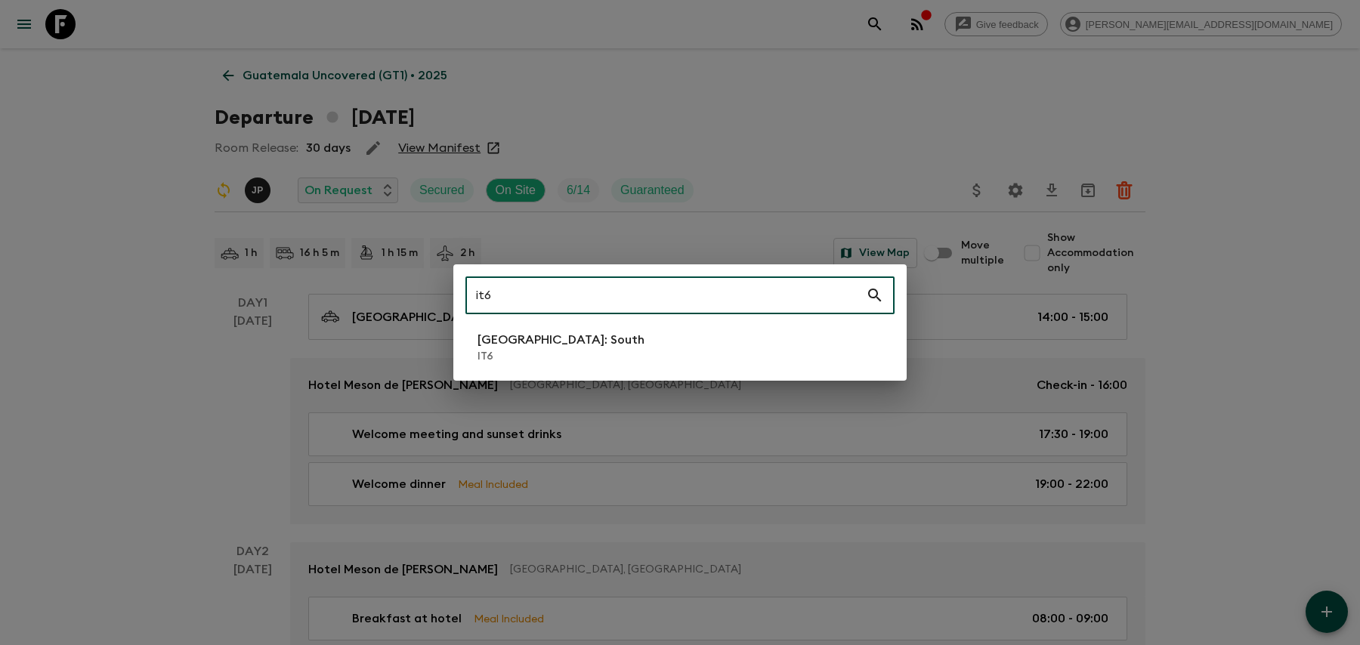
type input "it6"
click at [656, 350] on li "[GEOGRAPHIC_DATA]: South IT6" at bounding box center [679, 347] width 429 height 42
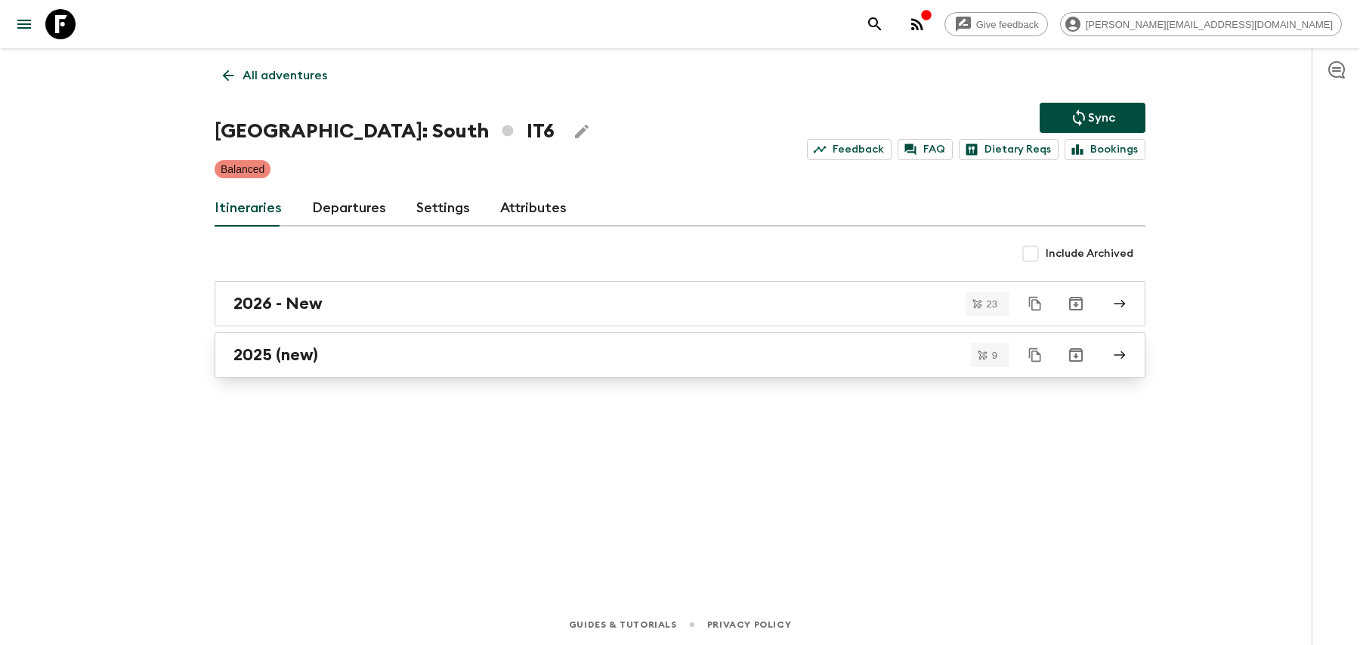
click at [682, 352] on div "2025 (new)" at bounding box center [665, 355] width 864 height 20
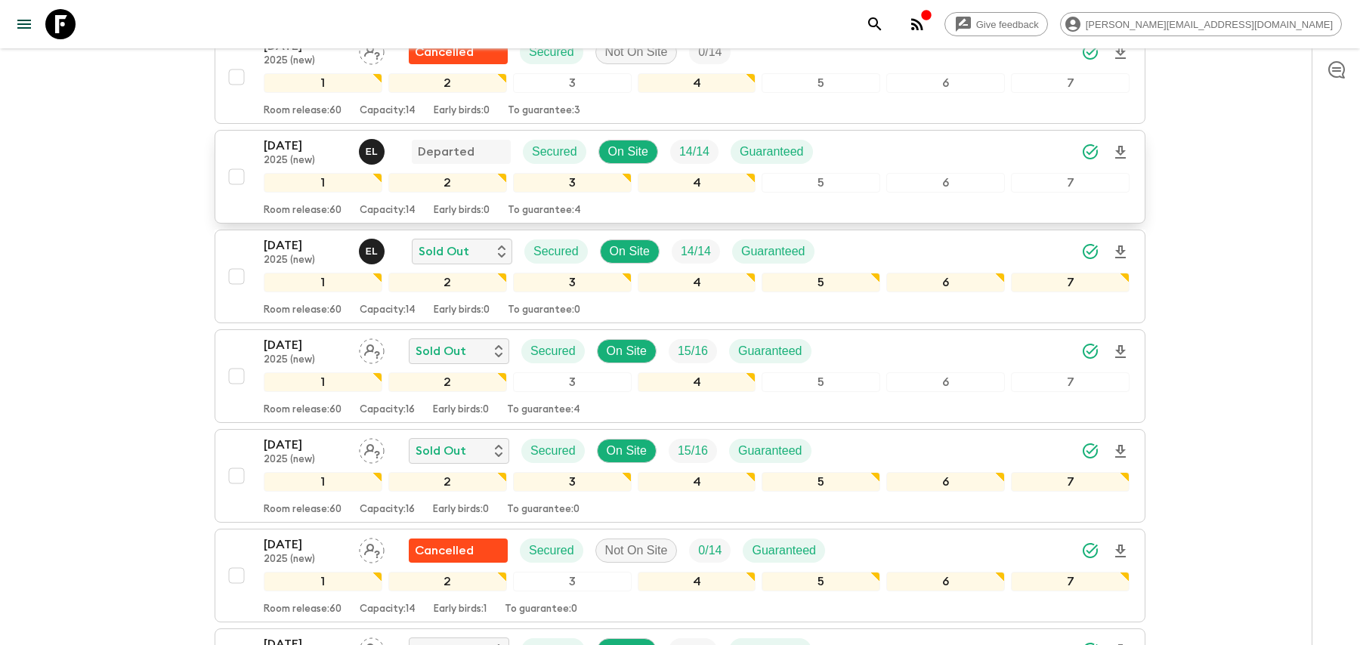
scroll to position [398, 0]
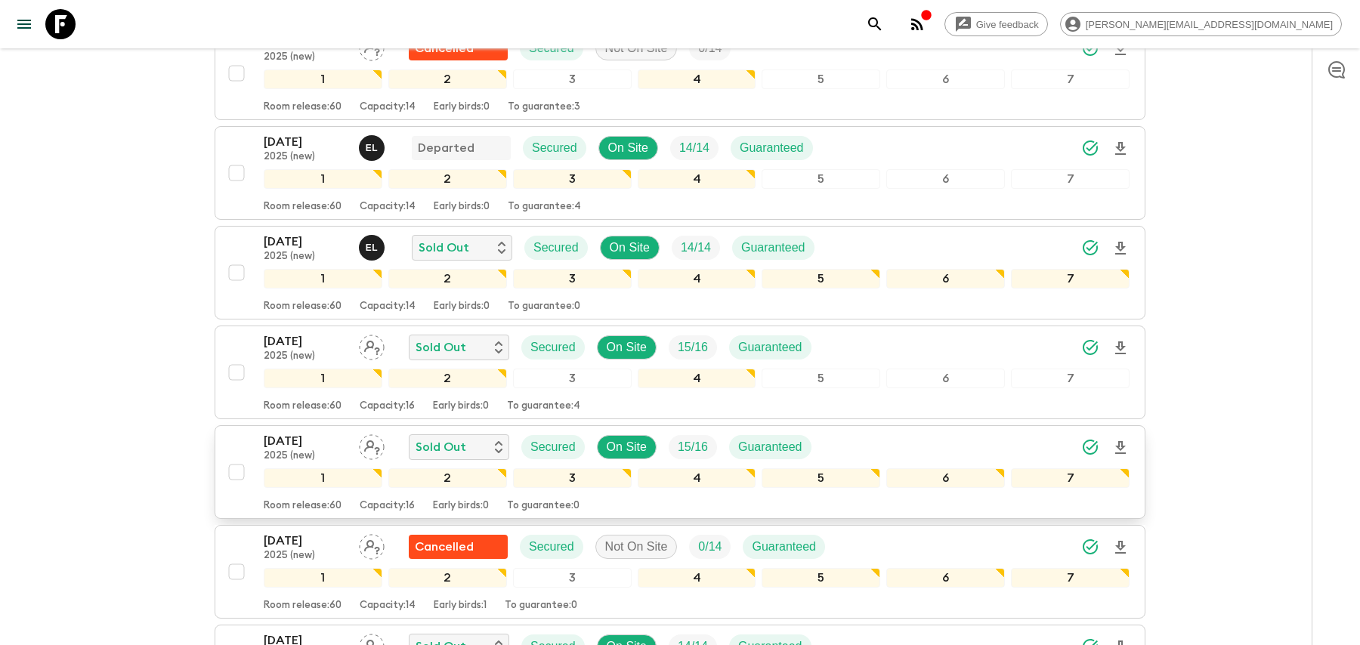
click at [844, 432] on div "[DATE] 2025 (new) Sold Out Secured On Site 15 / 16 Guaranteed" at bounding box center [697, 447] width 866 height 30
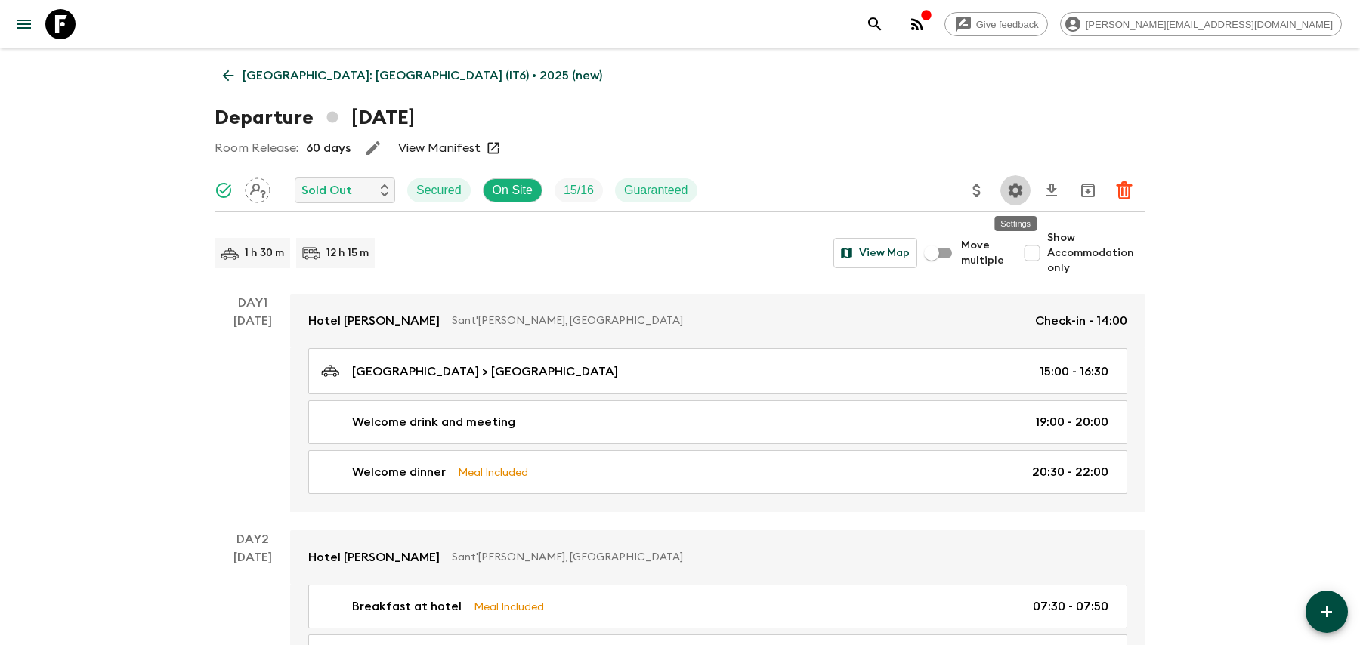
click at [1011, 194] on icon "Settings" at bounding box center [1015, 190] width 18 height 18
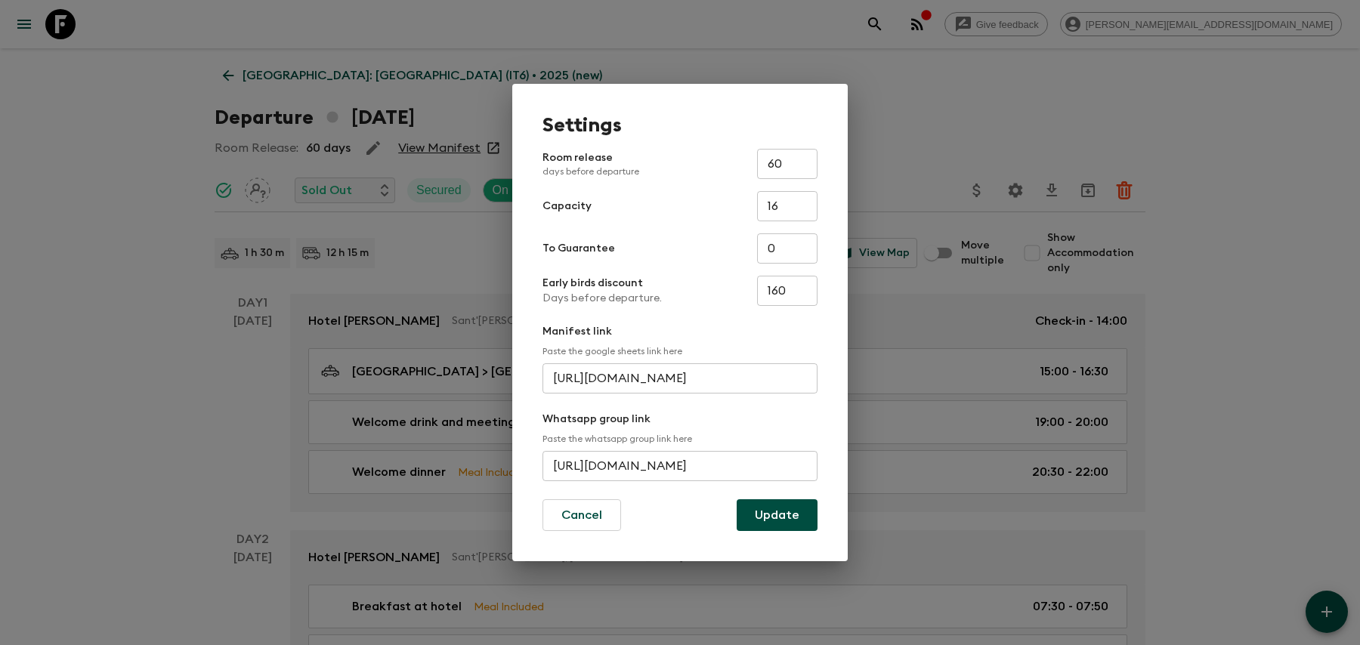
click at [634, 457] on input "[URL][DOMAIN_NAME]" at bounding box center [679, 466] width 275 height 30
paste input "vqGUBxjSTJZc1uZrJ"
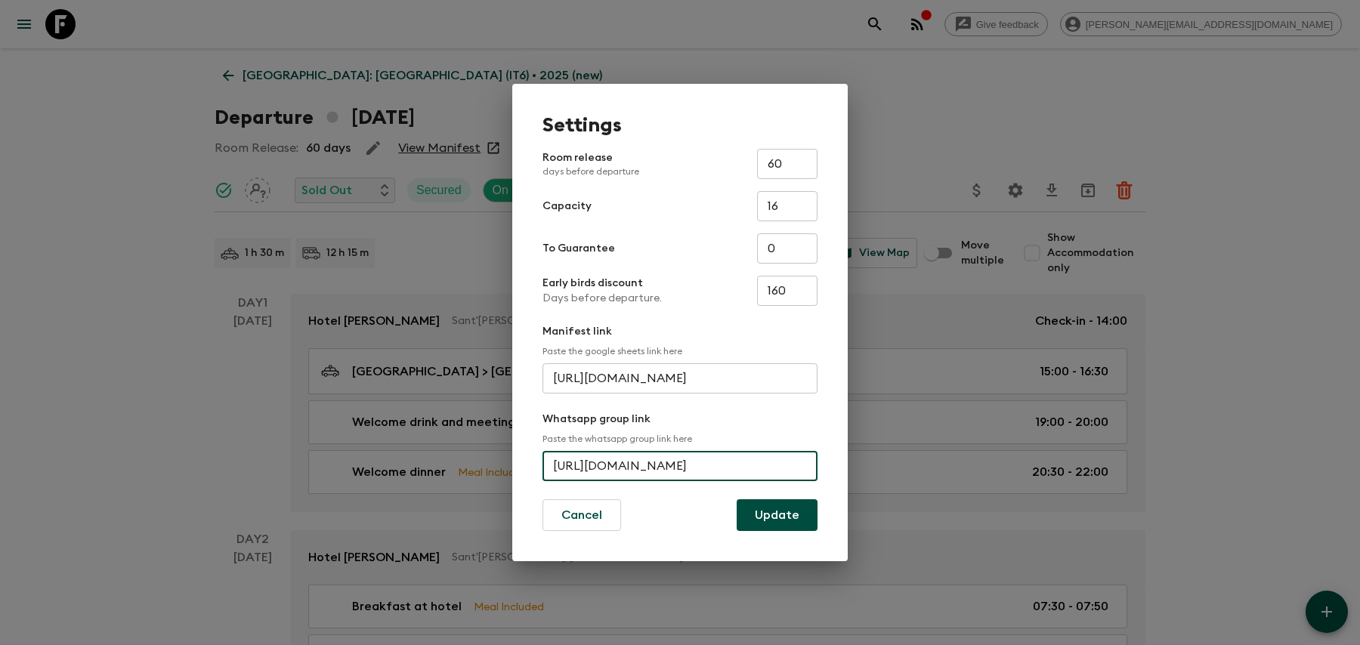
type input "[URL][DOMAIN_NAME]"
click at [801, 513] on button "Update" at bounding box center [776, 515] width 81 height 32
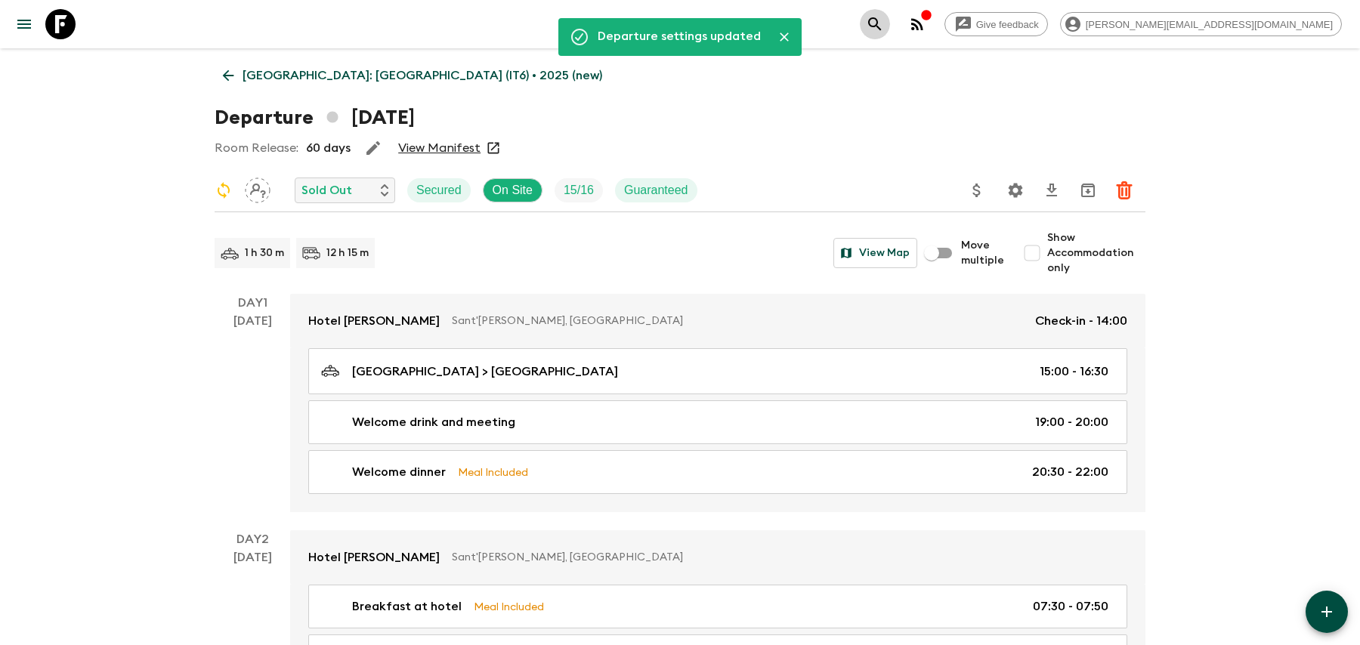
click at [884, 23] on icon "search adventures" at bounding box center [875, 24] width 18 height 18
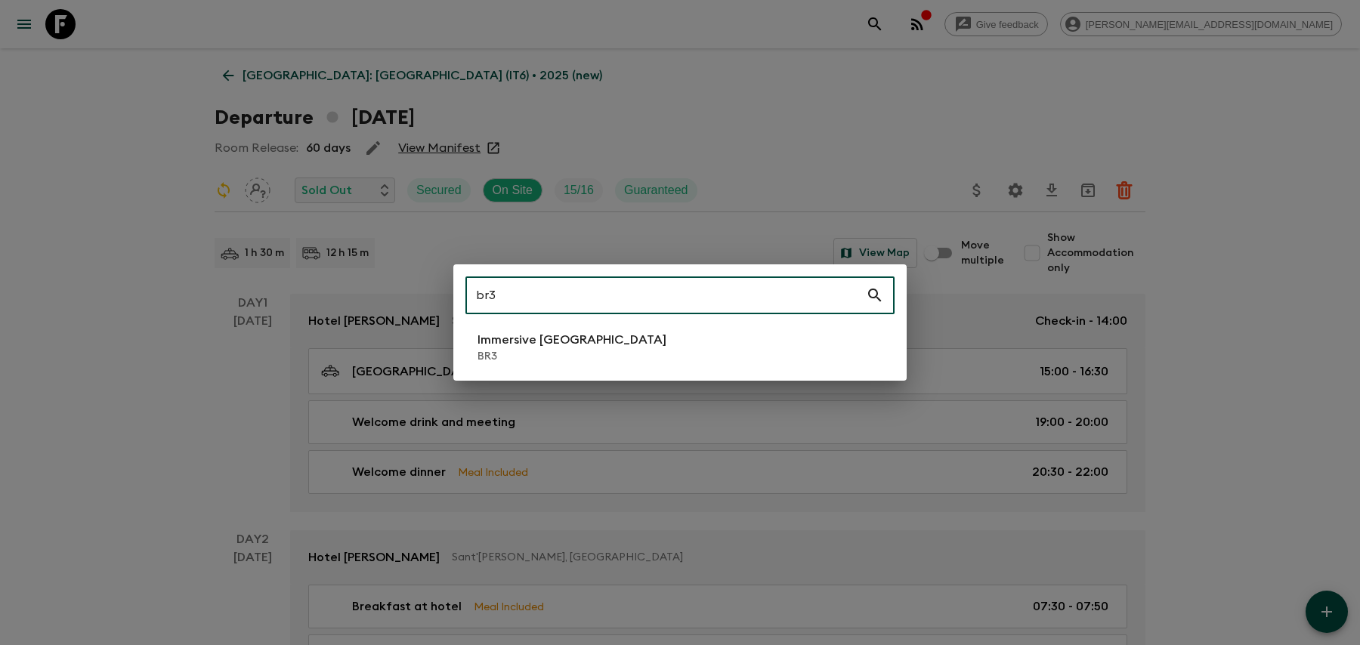
type input "br3"
click at [553, 346] on p "Immersive [GEOGRAPHIC_DATA]" at bounding box center [571, 340] width 189 height 18
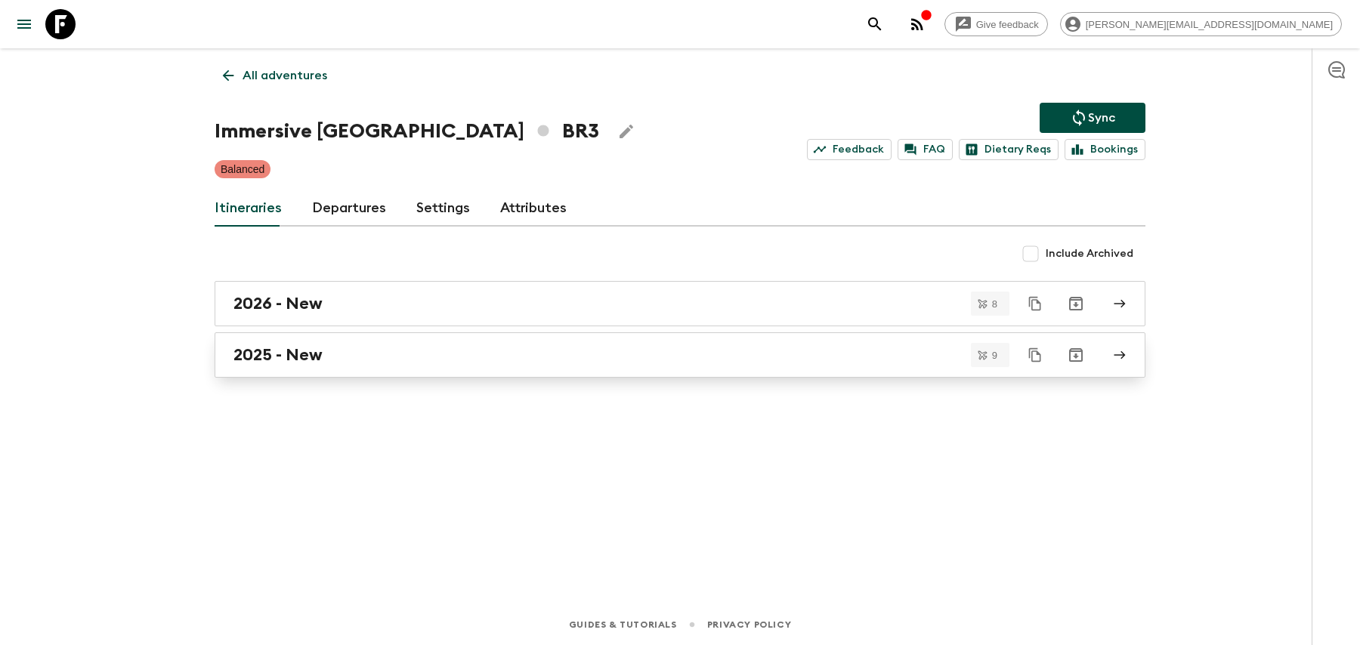
click at [681, 363] on div "2025 - New" at bounding box center [665, 355] width 864 height 20
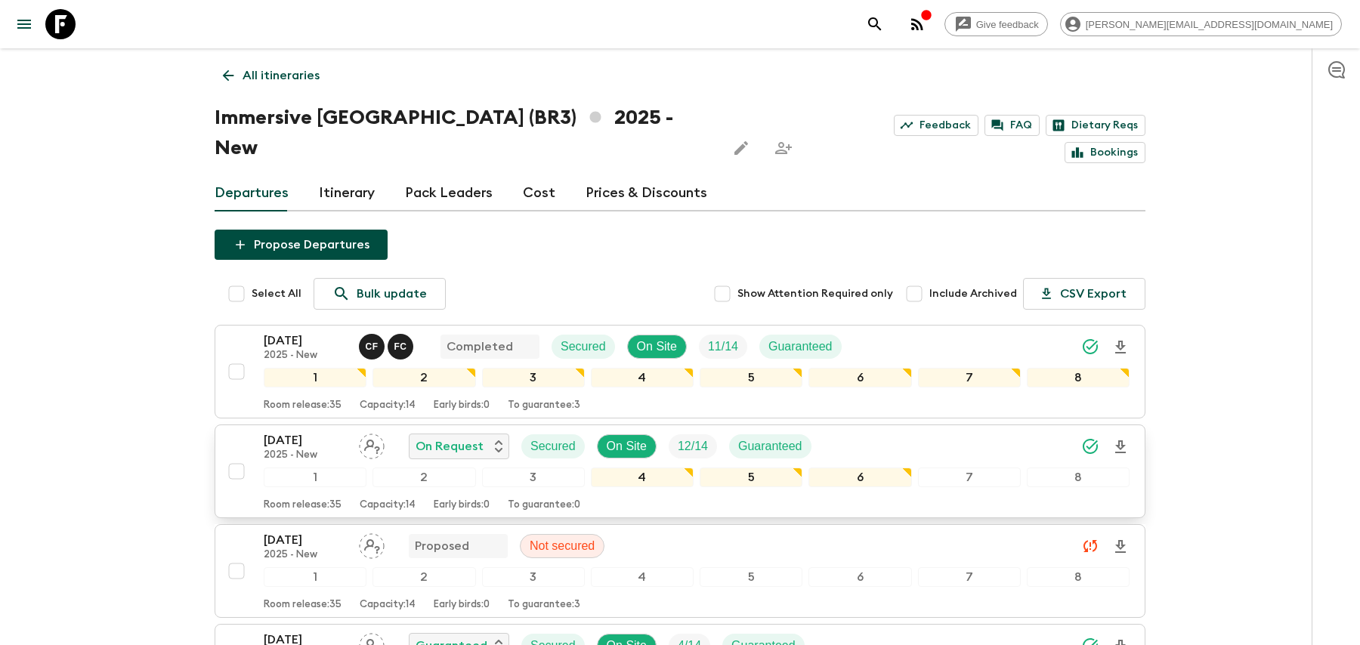
click at [905, 431] on div "[DATE] 2025 - New On Request Secured On Site 12 / 14 Guaranteed" at bounding box center [697, 446] width 866 height 30
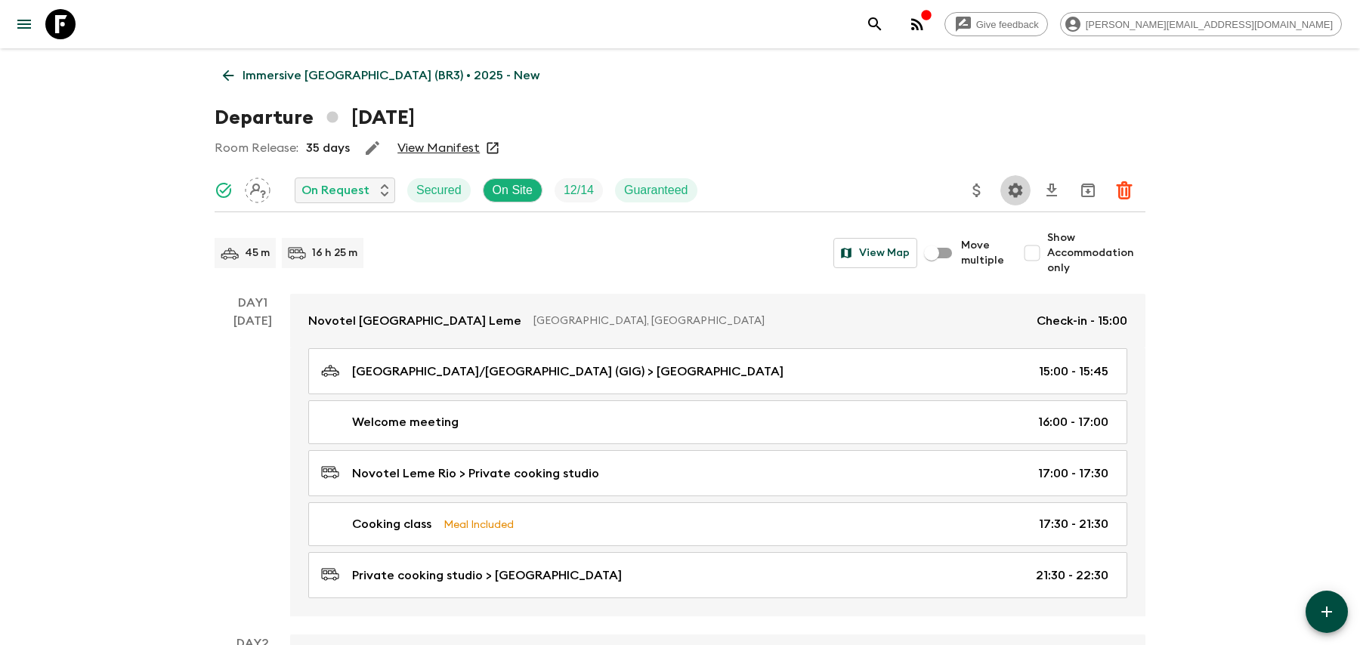
click at [1020, 181] on icon "Settings" at bounding box center [1015, 190] width 18 height 18
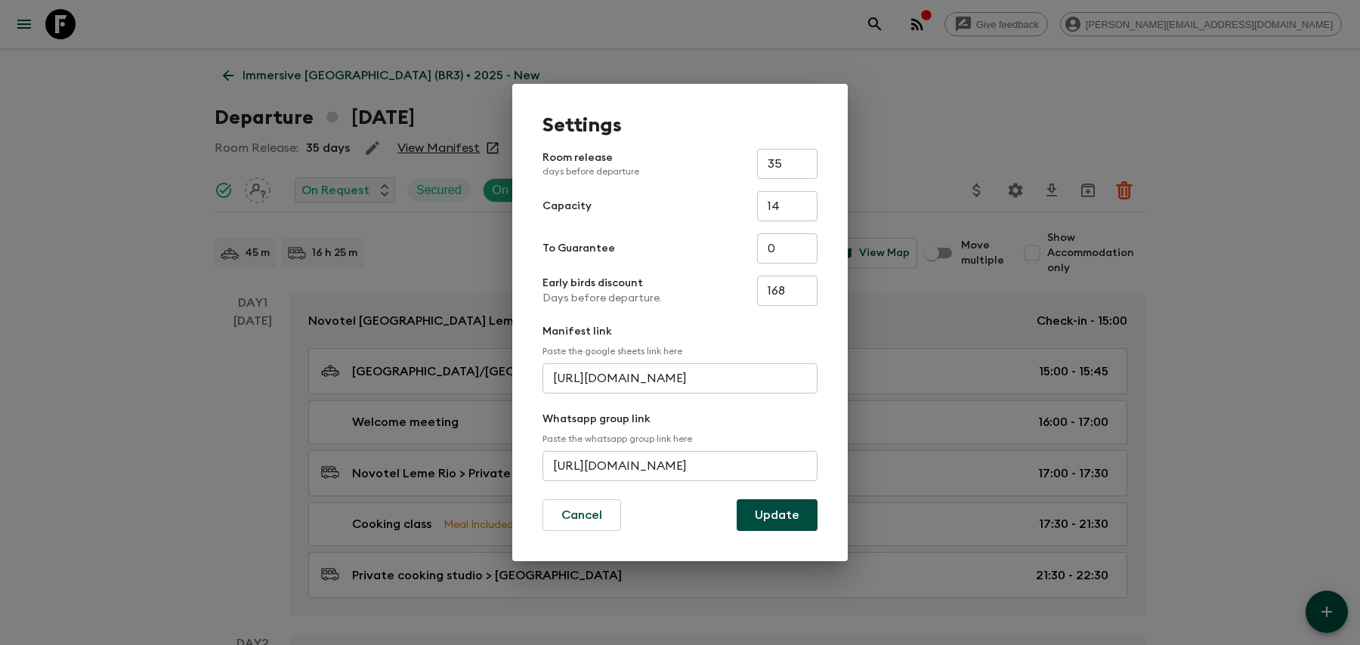
click at [677, 469] on input "[URL][DOMAIN_NAME]" at bounding box center [679, 466] width 275 height 30
click at [782, 511] on button "Update" at bounding box center [776, 515] width 81 height 32
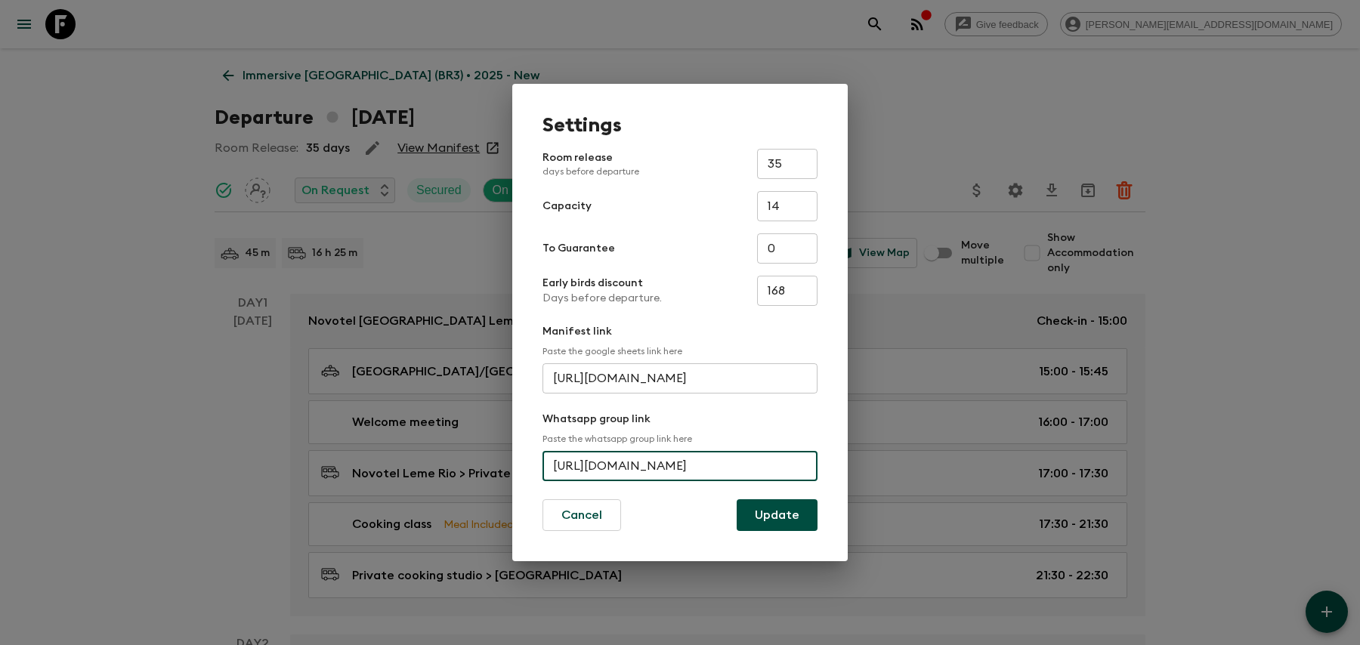
scroll to position [0, 0]
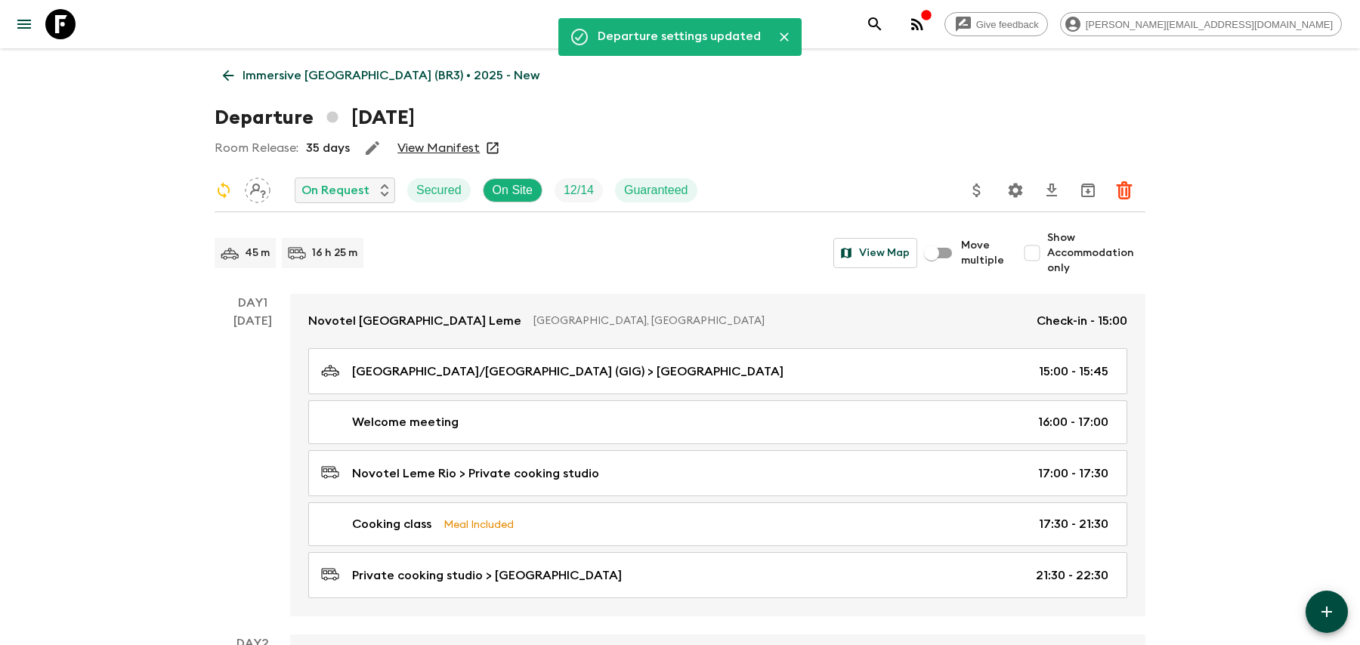
click at [884, 23] on icon "search adventures" at bounding box center [875, 24] width 18 height 18
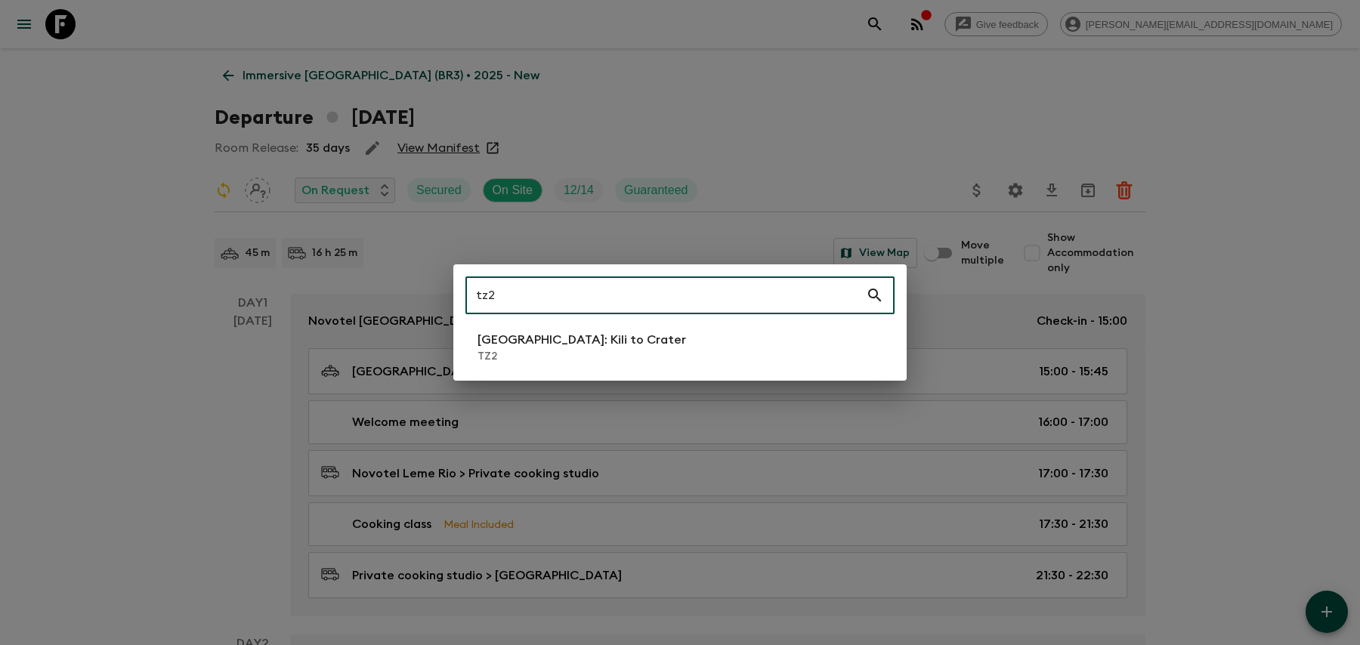
type input "tz2"
click at [552, 363] on p "TZ2" at bounding box center [581, 356] width 208 height 15
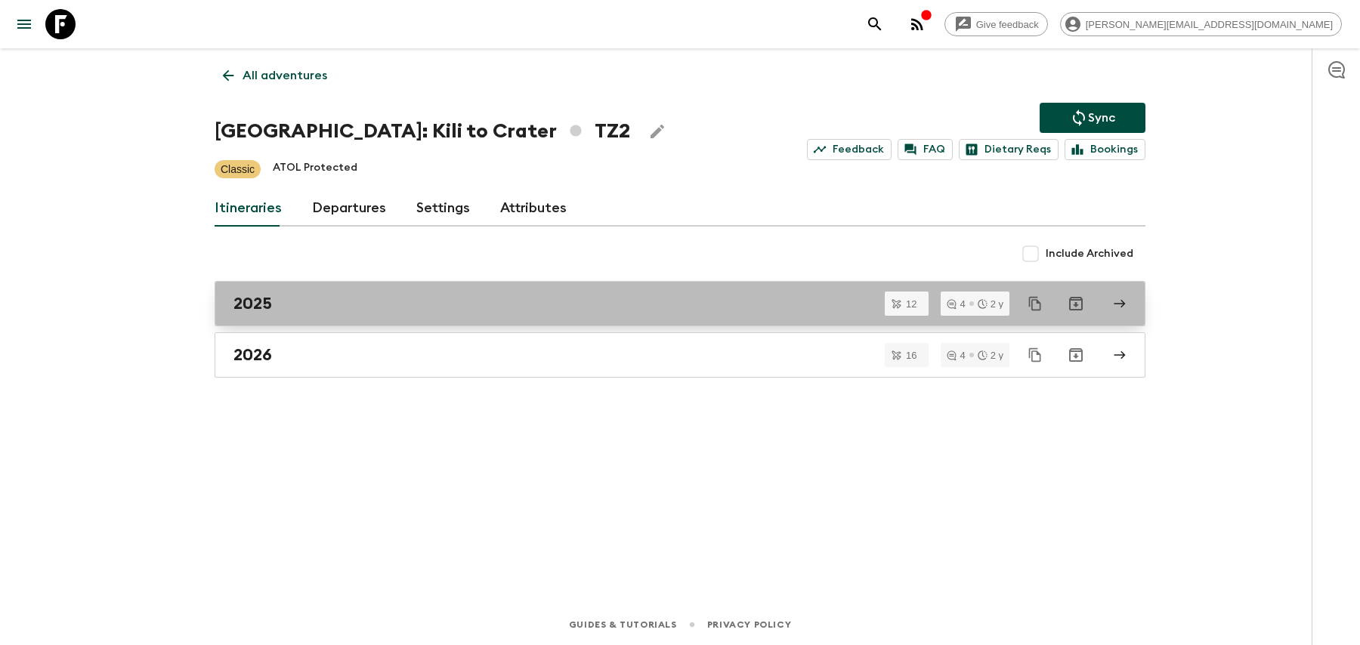
click at [633, 298] on div "2025" at bounding box center [665, 304] width 864 height 20
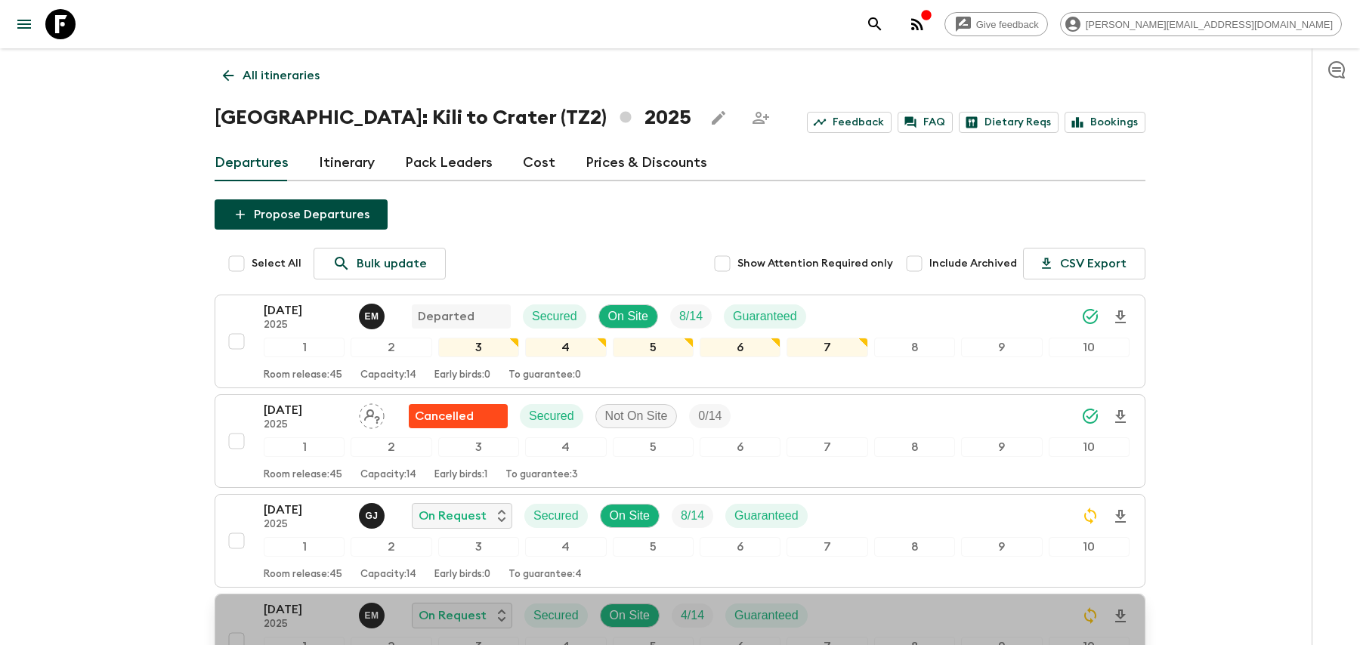
click at [932, 605] on div "[DATE] 2025 E M On Request Secured On Site 4 / 14 Guaranteed" at bounding box center [697, 616] width 866 height 30
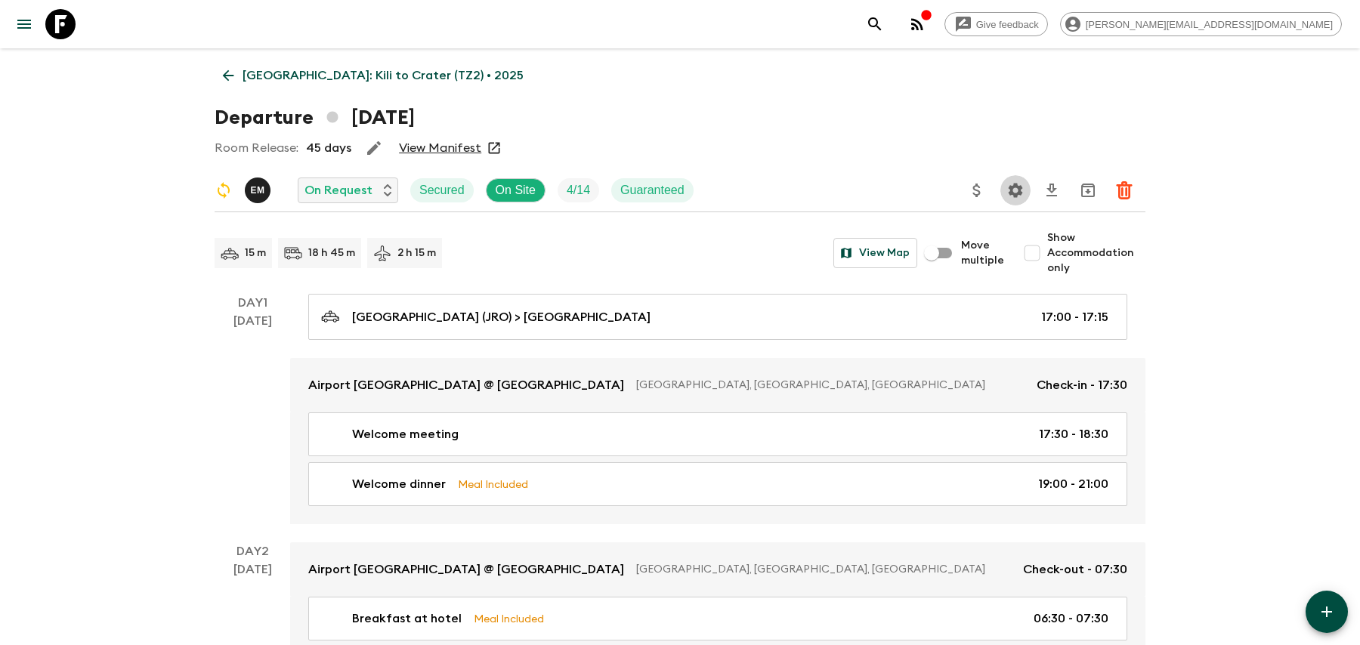
click at [1011, 196] on icon "Settings" at bounding box center [1015, 190] width 18 height 18
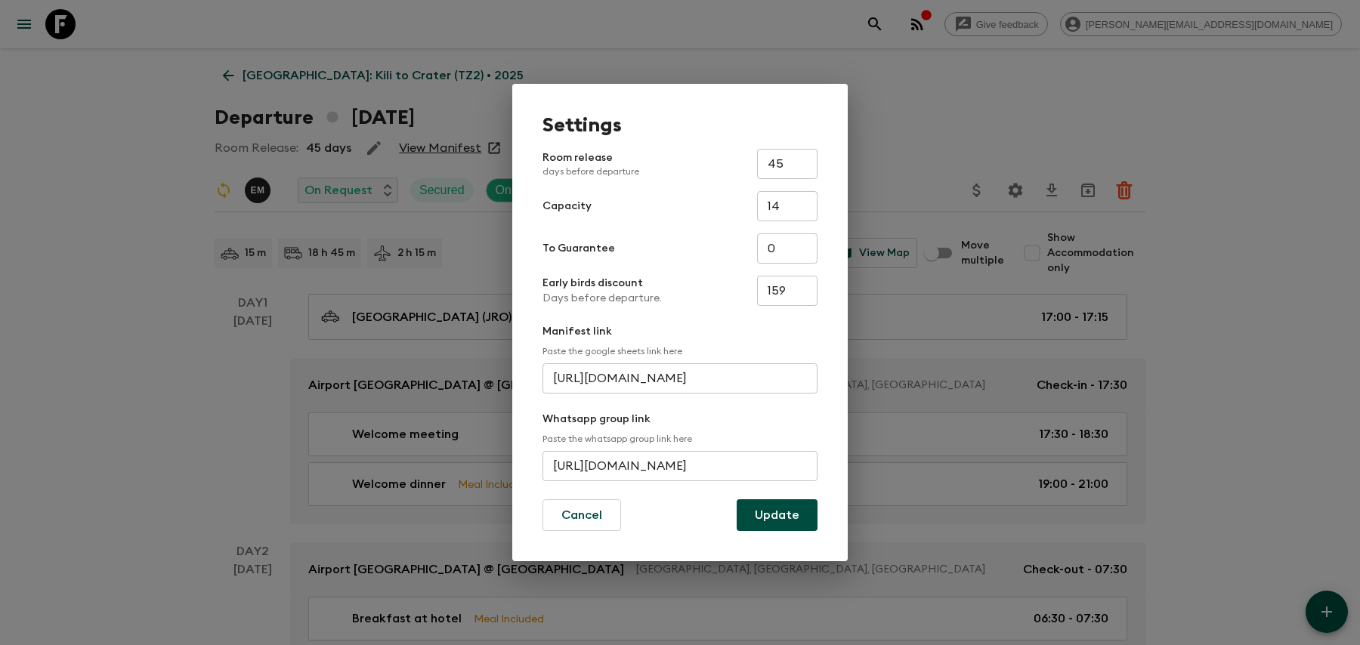
click at [646, 476] on input "[URL][DOMAIN_NAME]" at bounding box center [679, 466] width 275 height 30
click at [647, 475] on input "[URL][DOMAIN_NAME]" at bounding box center [679, 466] width 275 height 30
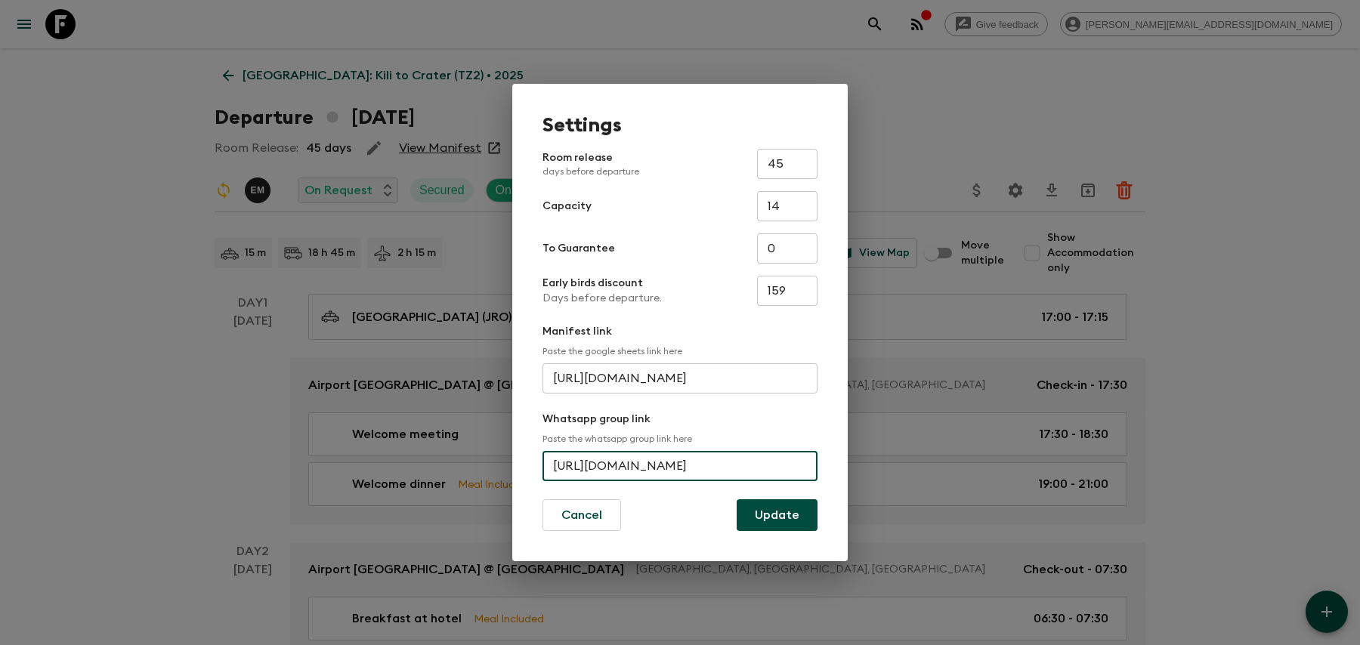
scroll to position [0, 69]
click at [792, 518] on button "Update" at bounding box center [776, 515] width 81 height 32
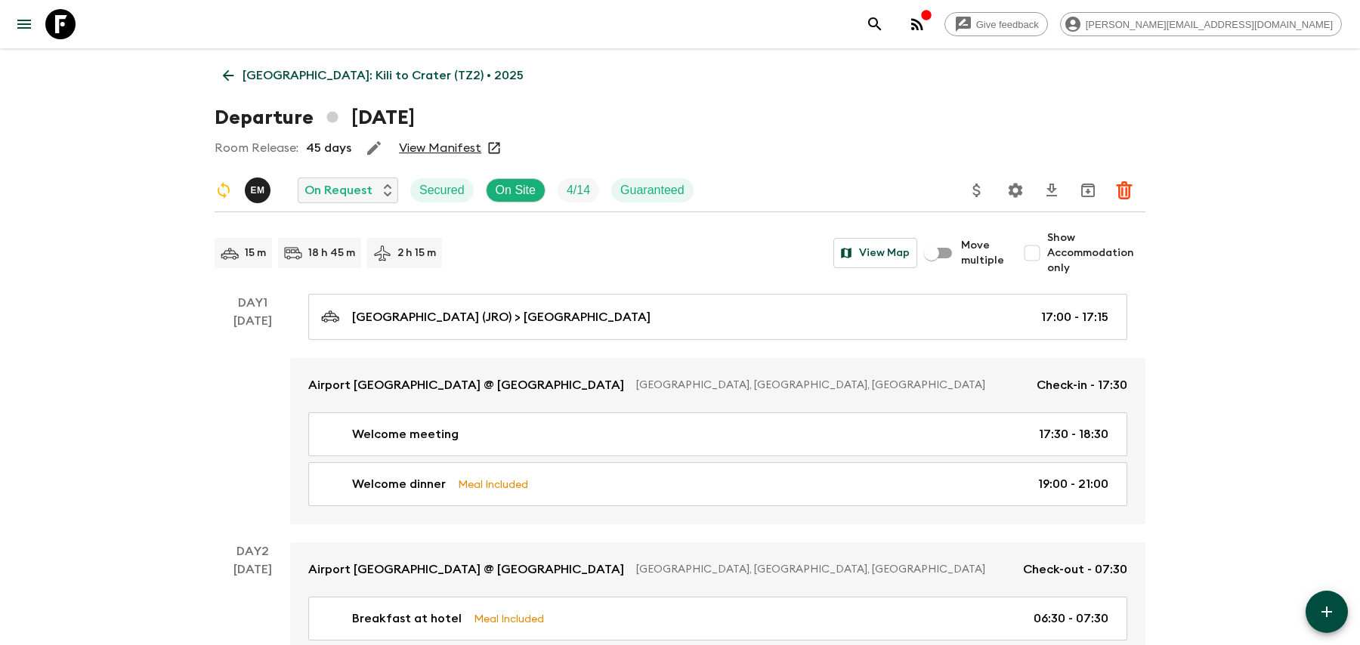
click at [866, 122] on div "Departure [DATE]" at bounding box center [680, 118] width 931 height 30
